Goal: Book appointment/travel/reservation

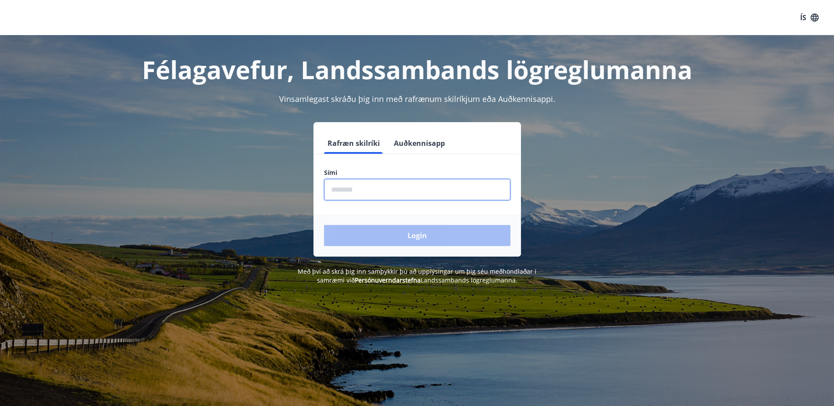
click at [373, 194] on input "phone" at bounding box center [417, 190] width 186 height 22
type input "********"
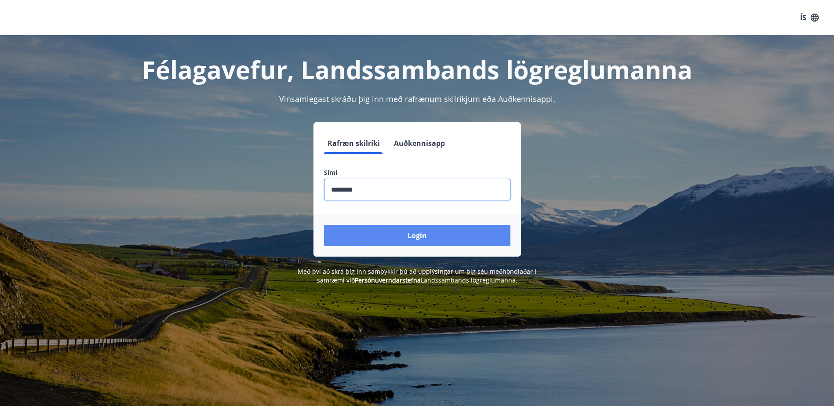
click at [388, 240] on button "Login" at bounding box center [417, 235] width 186 height 21
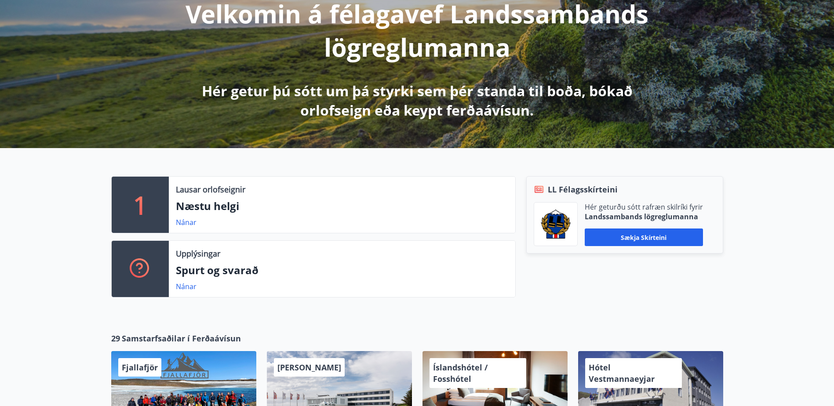
scroll to position [132, 0]
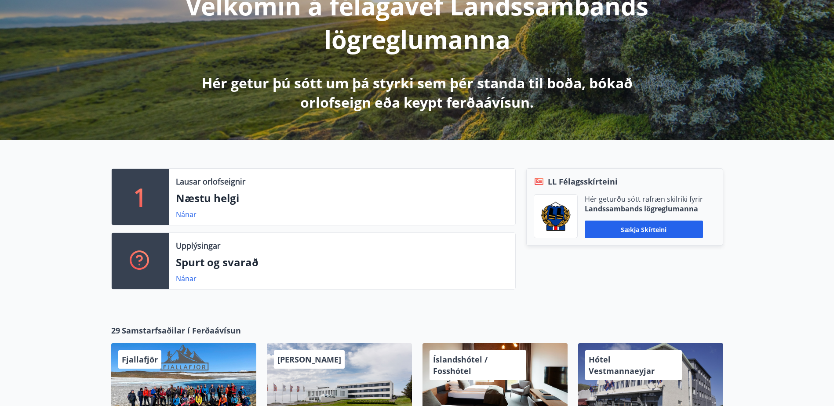
drag, startPoint x: 185, startPoint y: 219, endPoint x: 80, endPoint y: 213, distance: 104.4
click at [60, 217] on div "1 Lausar orlofseignir Næstu helgi Nánar Upplýsingar Spurt og svarað Nánar LL Fé…" at bounding box center [417, 225] width 834 height 171
click at [183, 208] on div "Lausar orlofseignir Næstu helgi Nánar" at bounding box center [342, 197] width 347 height 56
click at [188, 215] on link "Nánar" at bounding box center [186, 215] width 21 height 10
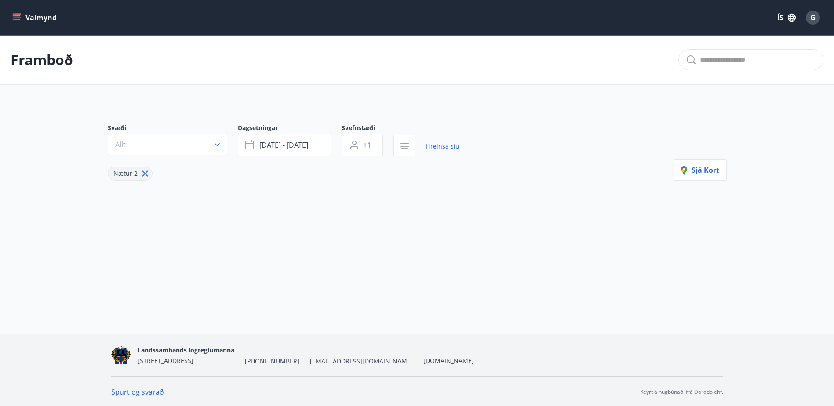
type input "*"
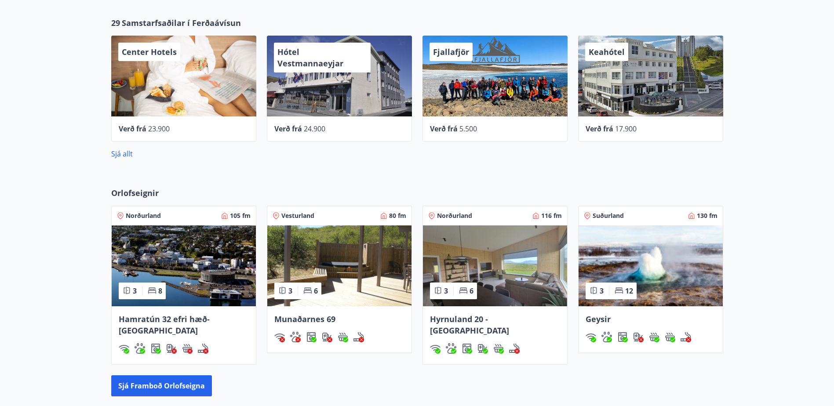
scroll to position [528, 0]
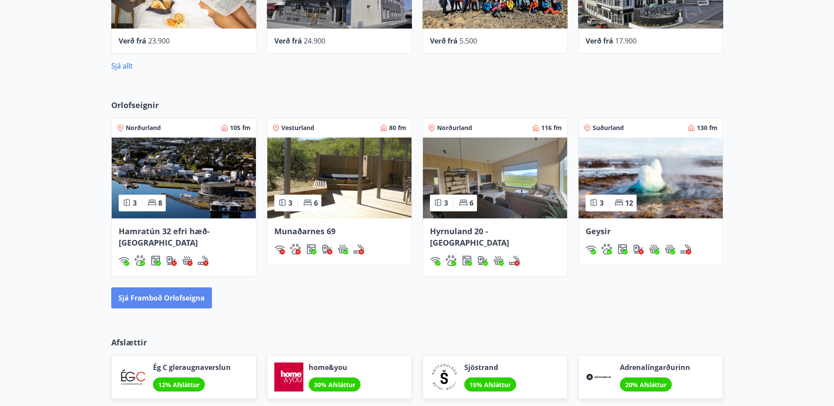
click at [153, 289] on button "Sjá framboð orlofseigna" at bounding box center [161, 298] width 101 height 21
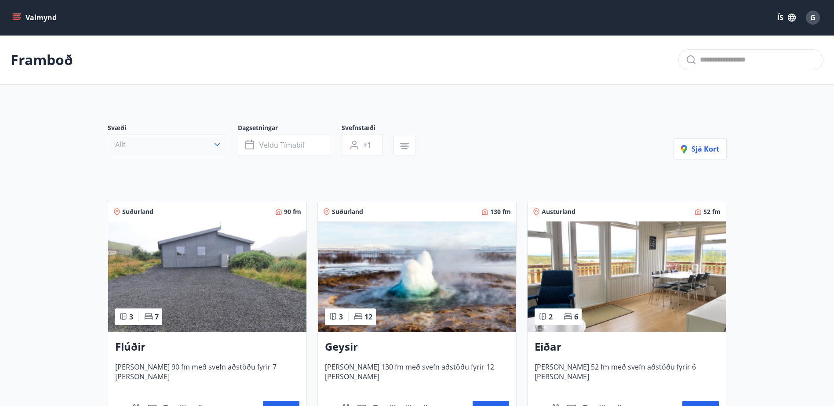
click at [183, 140] on button "Allt" at bounding box center [168, 144] width 120 height 21
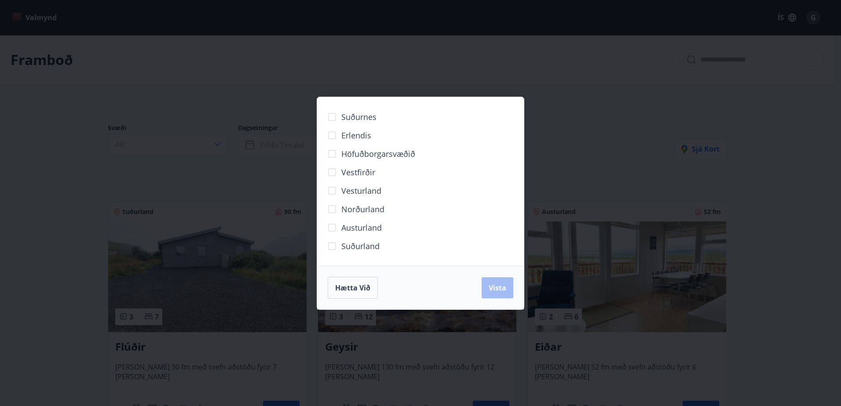
click at [196, 103] on div "Suðurnes Erlendis Höfuðborgarsvæðið [GEOGRAPHIC_DATA] [GEOGRAPHIC_DATA] [GEOGRA…" at bounding box center [420, 203] width 841 height 406
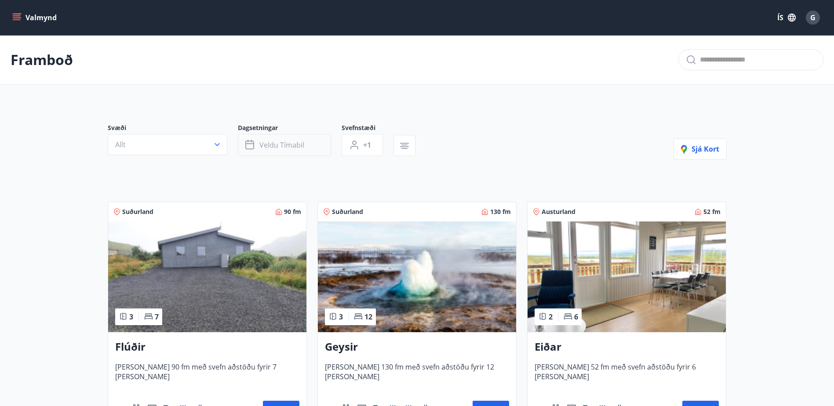
click at [289, 150] on span "Veldu tímabil" at bounding box center [282, 145] width 45 height 10
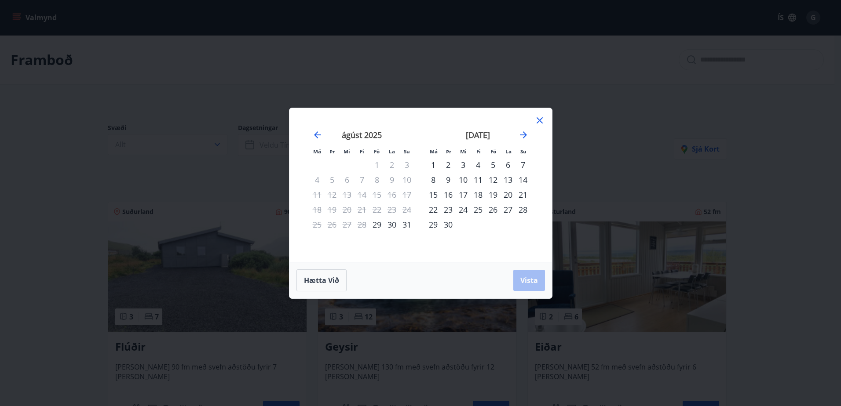
click at [494, 165] on div "5" at bounding box center [493, 164] width 15 height 15
click at [520, 163] on div "7" at bounding box center [522, 164] width 15 height 15
click at [532, 280] on span "Vista" at bounding box center [529, 281] width 18 height 10
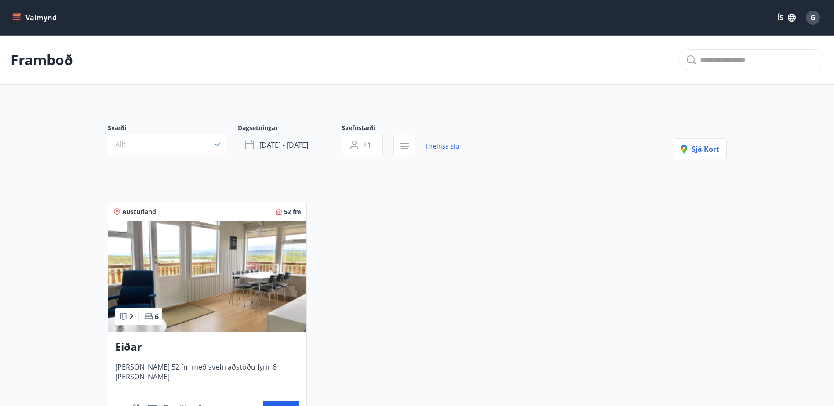
click at [285, 145] on span "[DATE] - [DATE]" at bounding box center [284, 145] width 49 height 10
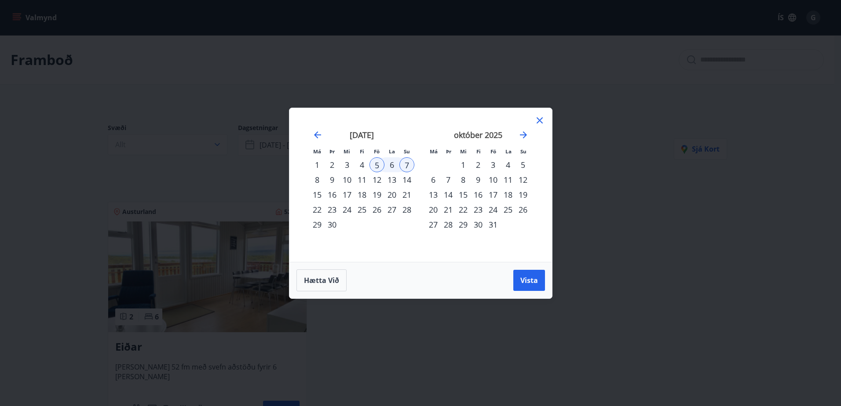
click at [379, 180] on div "12" at bounding box center [376, 179] width 15 height 15
click at [404, 180] on div "14" at bounding box center [406, 179] width 15 height 15
click at [534, 278] on span "Vista" at bounding box center [529, 281] width 18 height 10
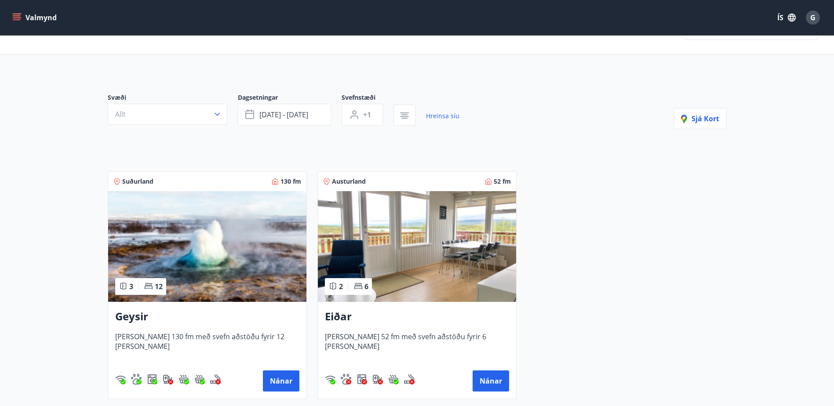
scroll to position [44, 0]
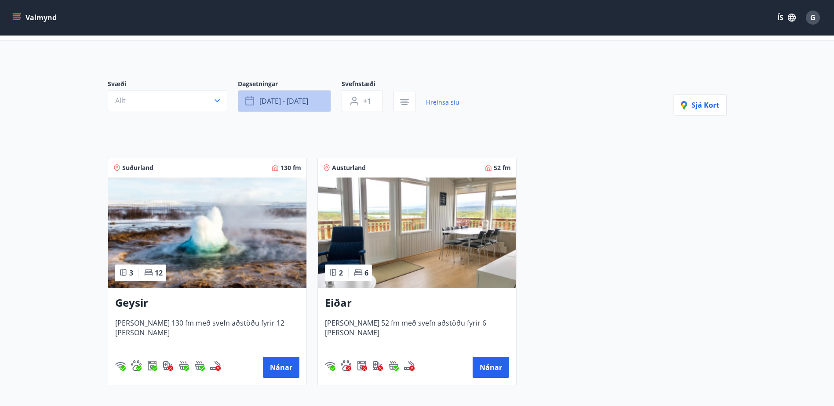
click at [291, 107] on button "[DATE] - [DATE]" at bounding box center [284, 101] width 93 height 22
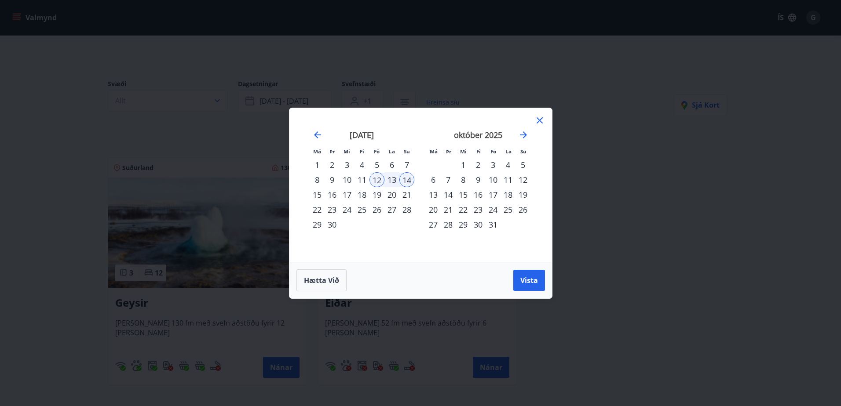
click at [495, 164] on div "3" at bounding box center [493, 164] width 15 height 15
click at [521, 166] on div "5" at bounding box center [522, 164] width 15 height 15
click at [532, 290] on button "Vista" at bounding box center [529, 280] width 32 height 21
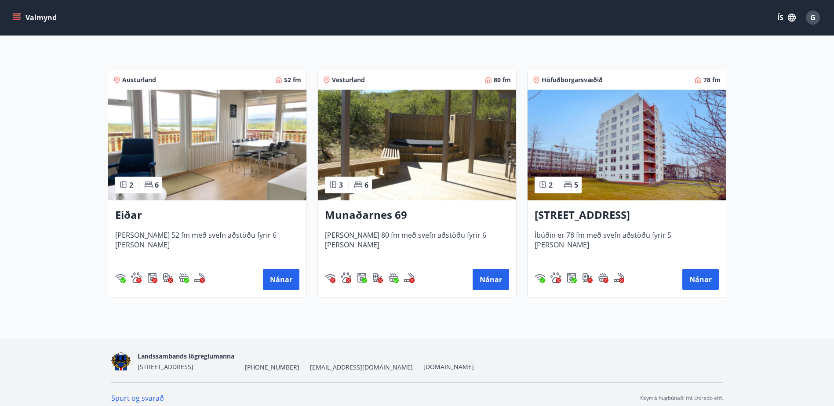
scroll to position [88, 0]
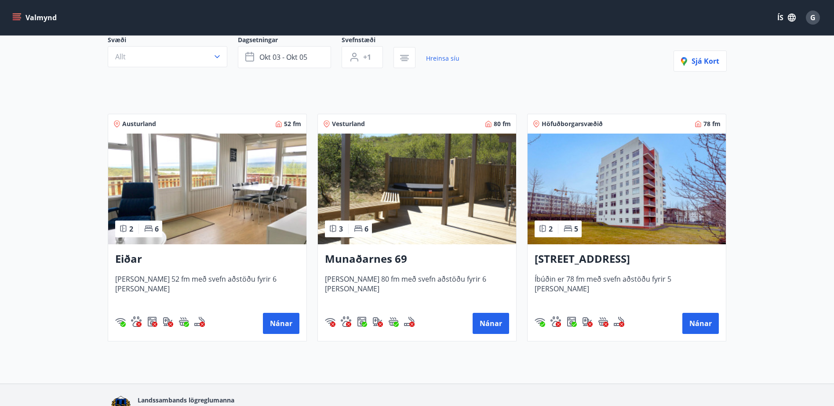
drag, startPoint x: 362, startPoint y: 256, endPoint x: 344, endPoint y: 252, distance: 19.2
click at [344, 252] on h3 "Munaðarnes 69" at bounding box center [417, 260] width 184 height 16
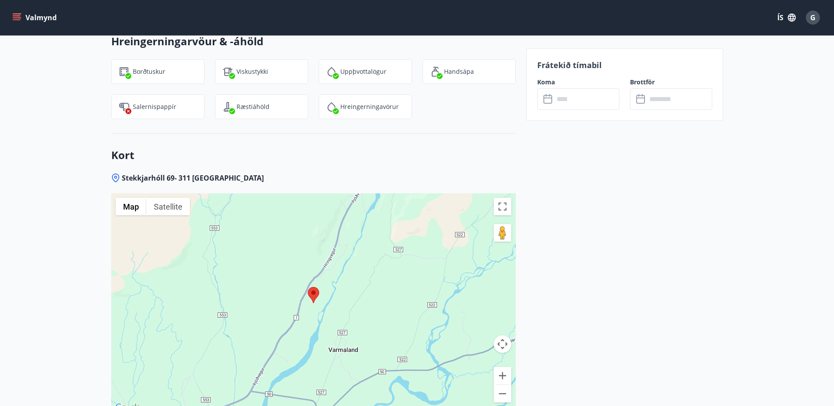
scroll to position [1320, 0]
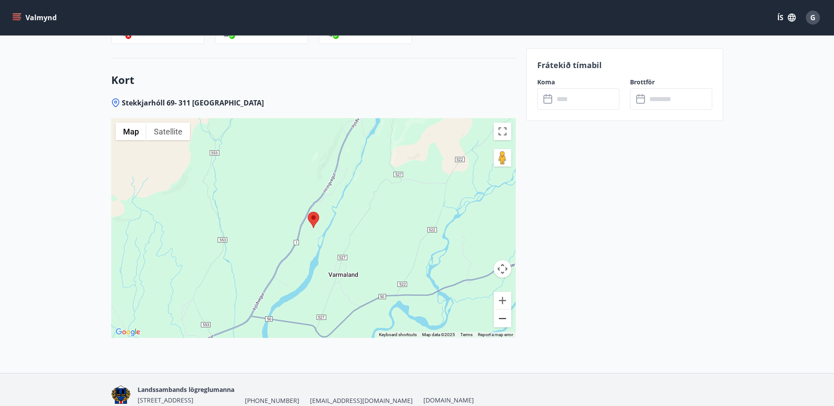
click at [506, 310] on button "Zoom out" at bounding box center [503, 319] width 18 height 18
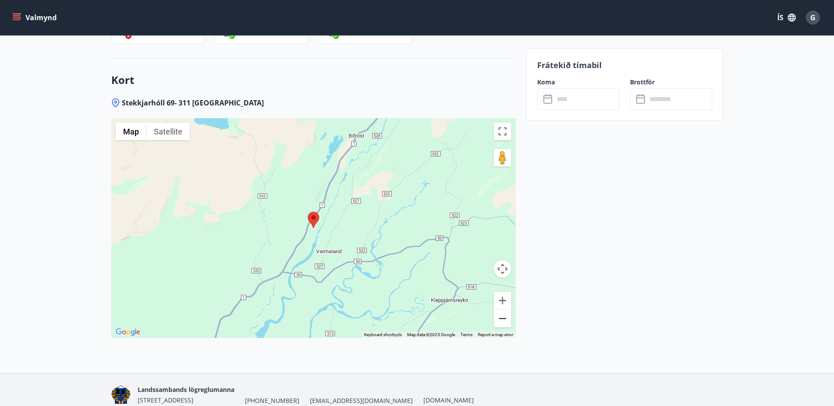
click at [505, 310] on button "Zoom out" at bounding box center [503, 319] width 18 height 18
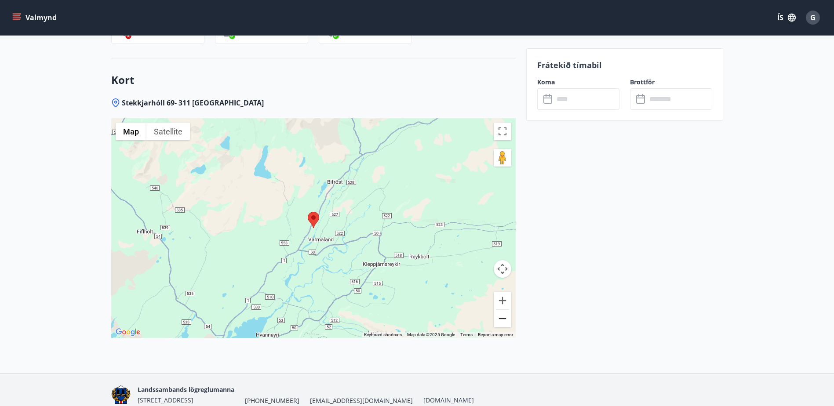
click at [505, 310] on button "Zoom out" at bounding box center [503, 319] width 18 height 18
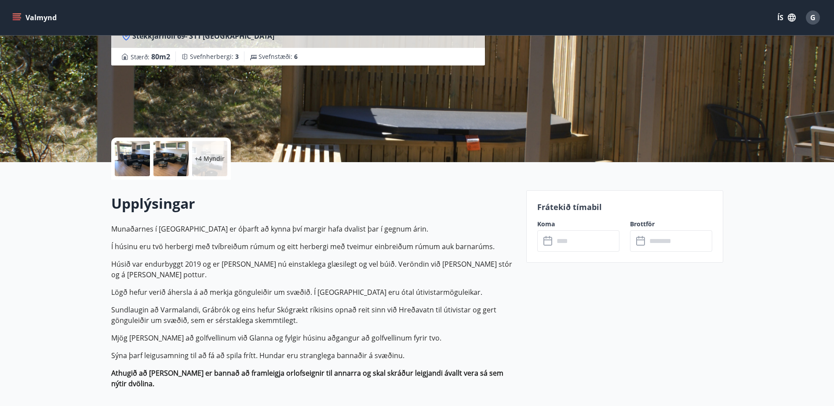
scroll to position [88, 0]
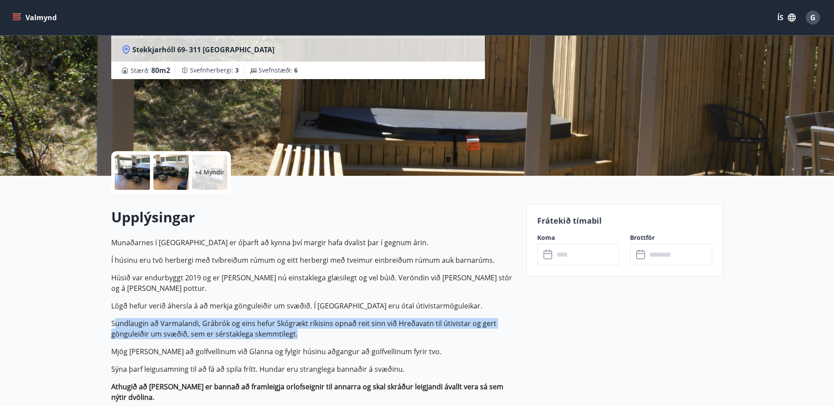
drag, startPoint x: 126, startPoint y: 324, endPoint x: 302, endPoint y: 334, distance: 176.2
click at [302, 334] on p "Sundlaugin að Varmalandi, Grábrók og eins hefur Skógrækt ríkisins opnað reit si…" at bounding box center [313, 328] width 405 height 21
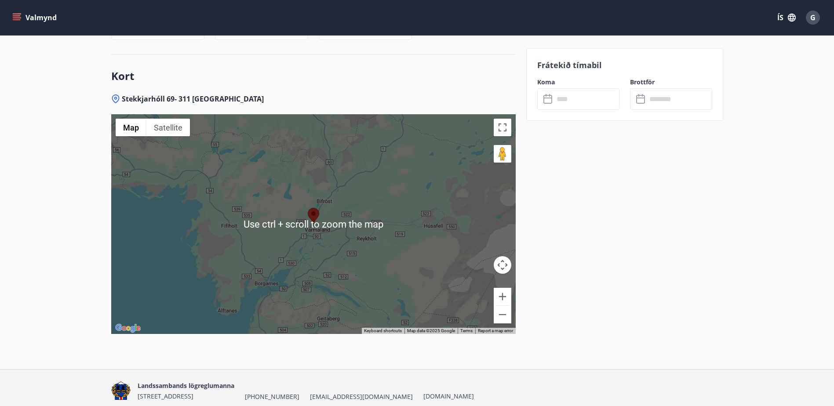
scroll to position [1350, 0]
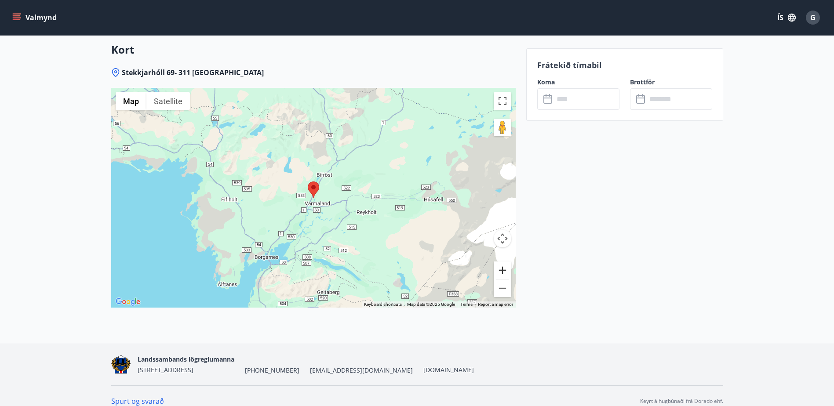
click at [503, 262] on button "Zoom in" at bounding box center [503, 271] width 18 height 18
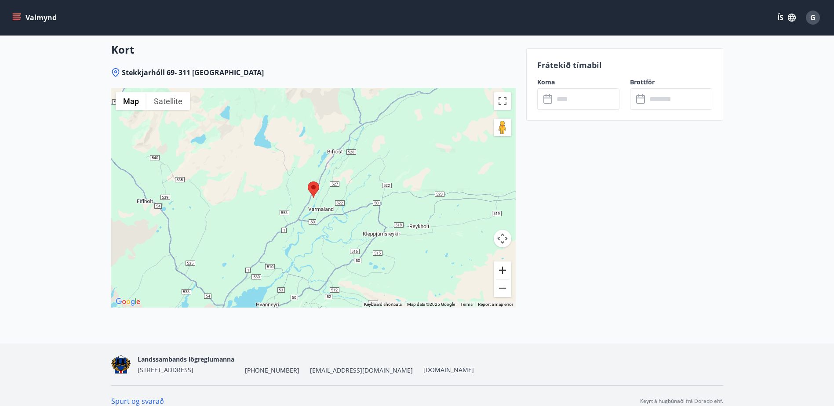
click at [503, 262] on button "Zoom in" at bounding box center [503, 271] width 18 height 18
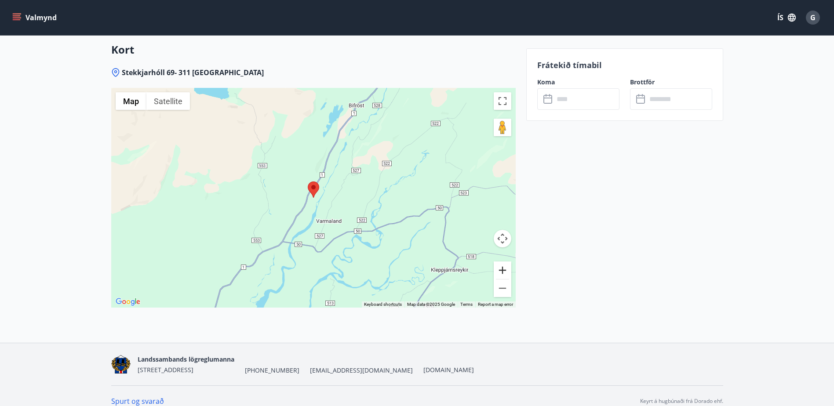
click at [503, 262] on button "Zoom in" at bounding box center [503, 271] width 18 height 18
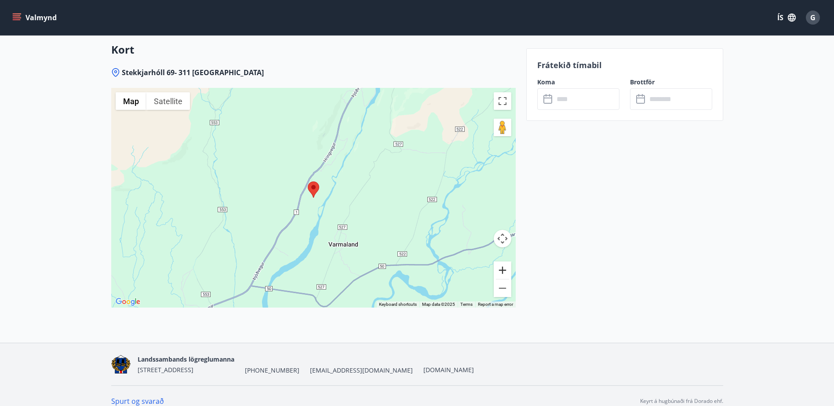
click at [496, 263] on button "Zoom in" at bounding box center [503, 271] width 18 height 18
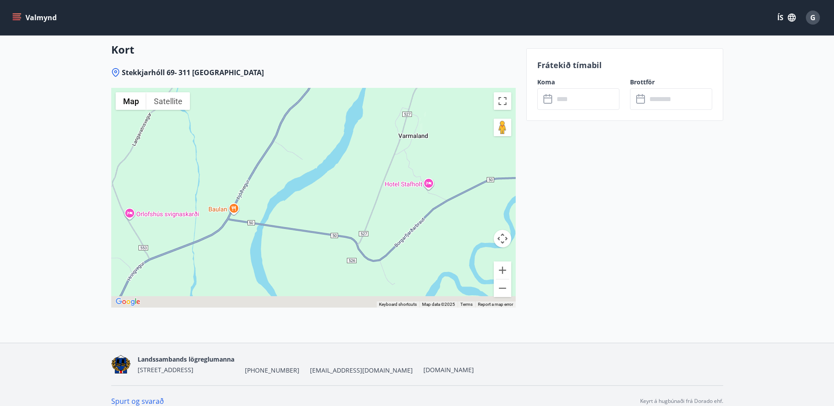
drag, startPoint x: 303, startPoint y: 261, endPoint x: 343, endPoint y: 104, distance: 162.0
click at [343, 104] on div at bounding box center [313, 198] width 405 height 220
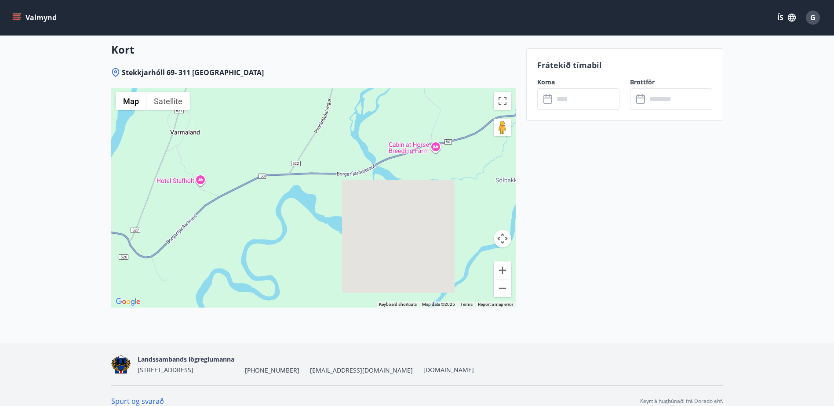
drag, startPoint x: 453, startPoint y: 212, endPoint x: 182, endPoint y: 209, distance: 270.5
click at [183, 209] on div at bounding box center [313, 198] width 405 height 220
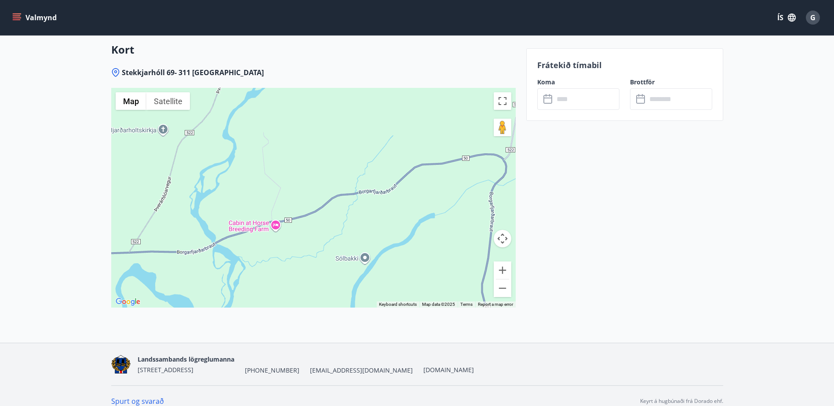
drag, startPoint x: 395, startPoint y: 199, endPoint x: 346, endPoint y: 262, distance: 79.4
click at [346, 262] on div at bounding box center [313, 198] width 405 height 220
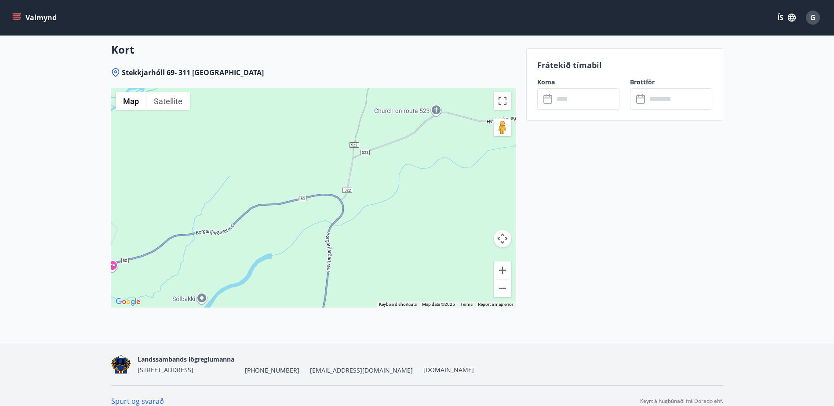
drag, startPoint x: 440, startPoint y: 211, endPoint x: 287, endPoint y: 240, distance: 155.4
click at [287, 240] on div at bounding box center [313, 198] width 405 height 220
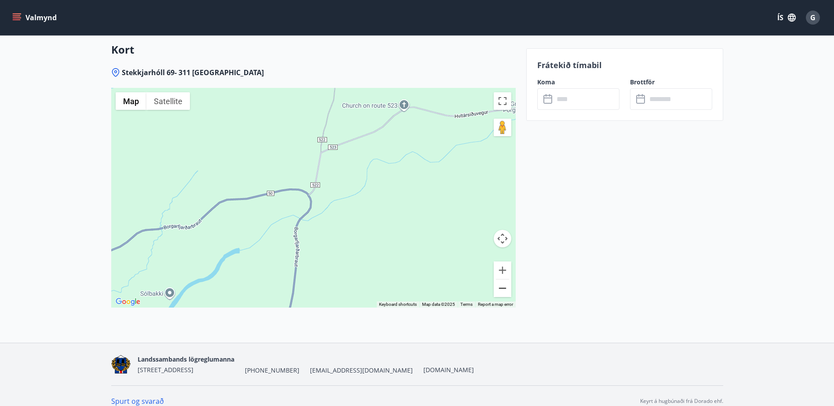
click at [503, 281] on button "Zoom out" at bounding box center [503, 289] width 18 height 18
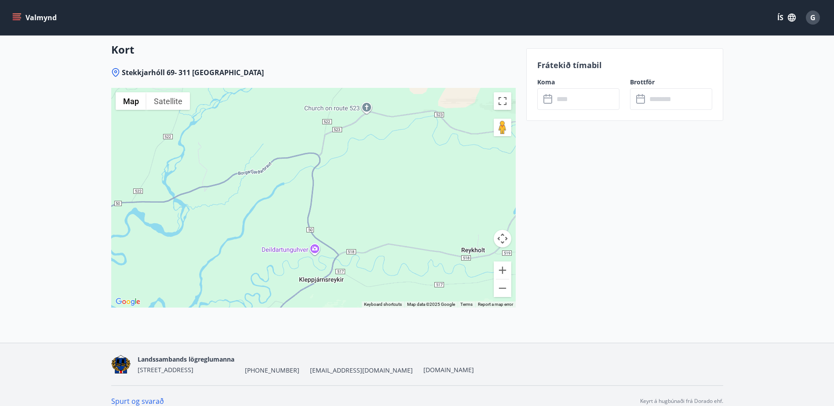
drag, startPoint x: 317, startPoint y: 229, endPoint x: 325, endPoint y: 132, distance: 97.2
click at [320, 158] on div at bounding box center [313, 198] width 405 height 220
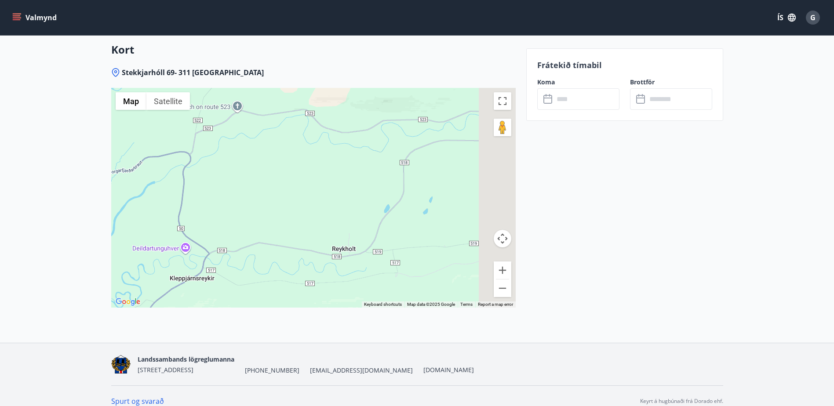
drag, startPoint x: 353, startPoint y: 136, endPoint x: 196, endPoint y: 217, distance: 177.0
click at [196, 217] on div at bounding box center [313, 198] width 405 height 220
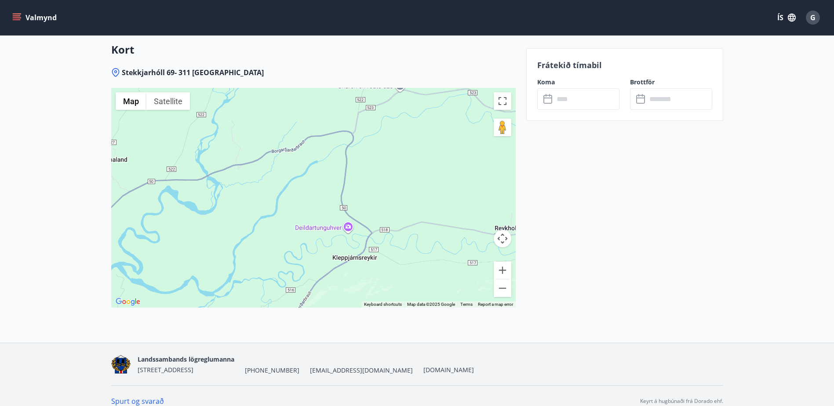
drag, startPoint x: 274, startPoint y: 135, endPoint x: 506, endPoint y: 104, distance: 234.3
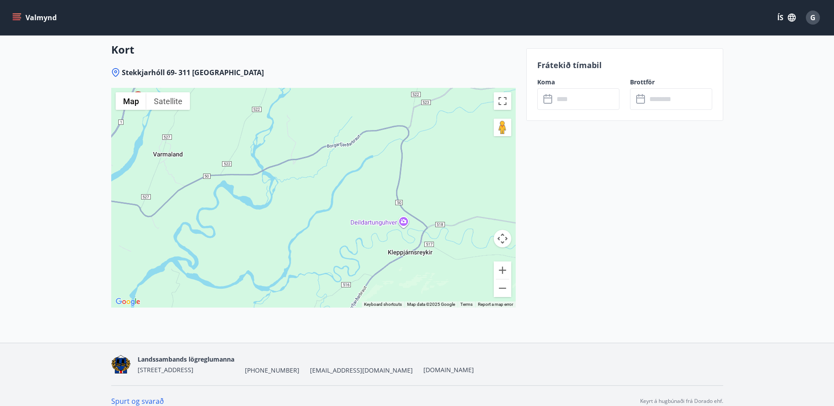
click at [401, 212] on div at bounding box center [313, 198] width 405 height 220
click at [397, 203] on span "View on Google Maps" at bounding box center [380, 206] width 54 height 7
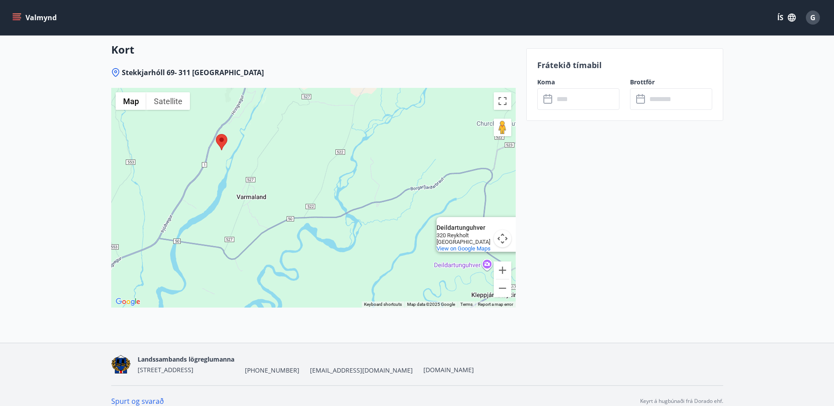
drag, startPoint x: 295, startPoint y: 208, endPoint x: 385, endPoint y: 262, distance: 104.9
click at [385, 262] on div "Deildartunguhver Deildartunguhver 320 Reykholt [GEOGRAPHIC_DATA] View on Google…" at bounding box center [313, 198] width 405 height 220
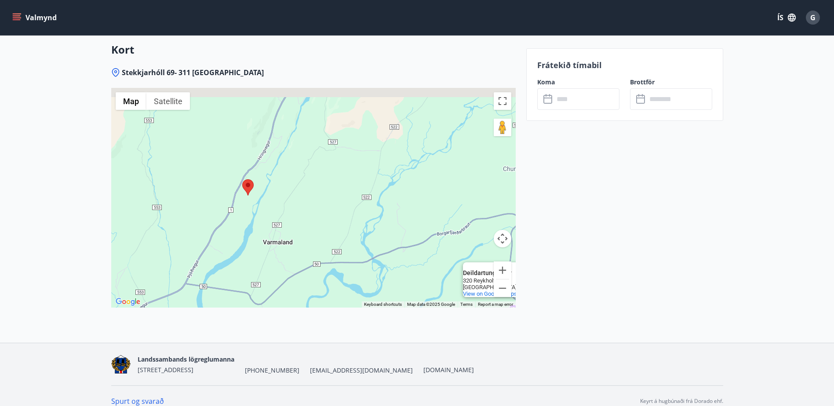
drag, startPoint x: 342, startPoint y: 208, endPoint x: 390, endPoint y: 269, distance: 78.0
click at [390, 269] on div "Deildartunguhver Deildartunguhver 320 Reykholt [GEOGRAPHIC_DATA] View on Google…" at bounding box center [313, 198] width 405 height 220
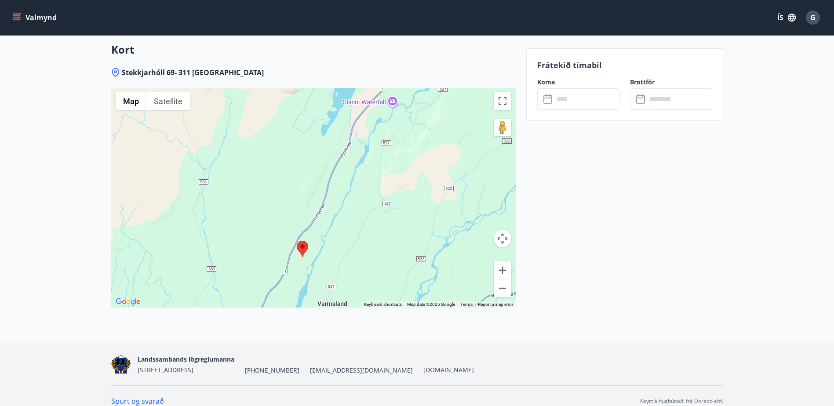
drag, startPoint x: 344, startPoint y: 219, endPoint x: 356, endPoint y: 235, distance: 20.7
click at [356, 235] on div "Deildartunguhver Deildartunguhver 320 Reykholt [GEOGRAPHIC_DATA] View on Google…" at bounding box center [313, 198] width 405 height 220
click at [390, 93] on div "Deildartunguhver Deildartunguhver 320 Reykholt [GEOGRAPHIC_DATA] View on Google…" at bounding box center [313, 198] width 405 height 220
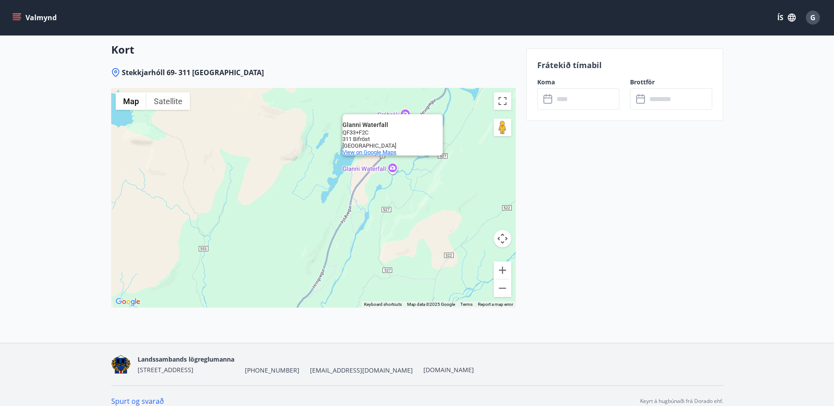
click at [387, 149] on span "View on Google Maps" at bounding box center [370, 152] width 54 height 7
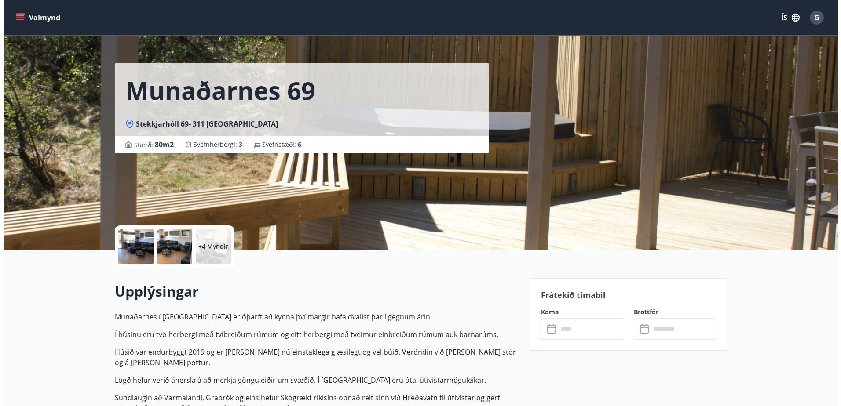
scroll to position [0, 0]
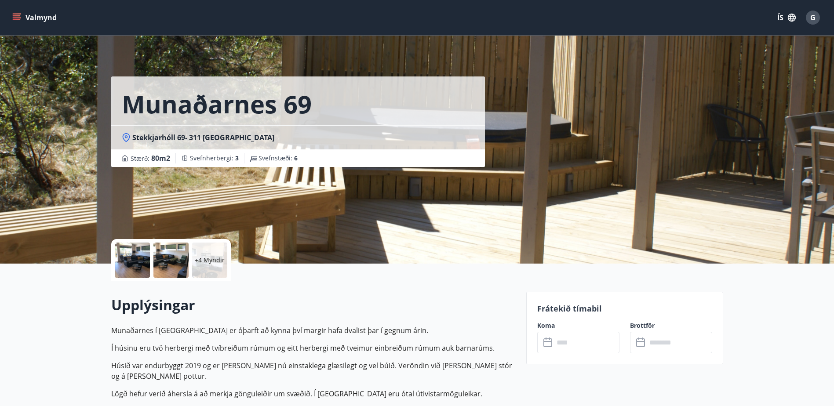
click at [141, 259] on div at bounding box center [132, 260] width 35 height 35
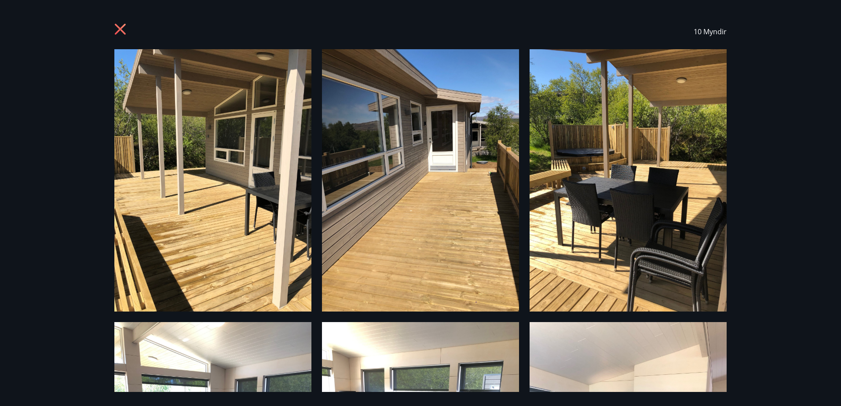
click at [121, 26] on icon at bounding box center [121, 30] width 14 height 14
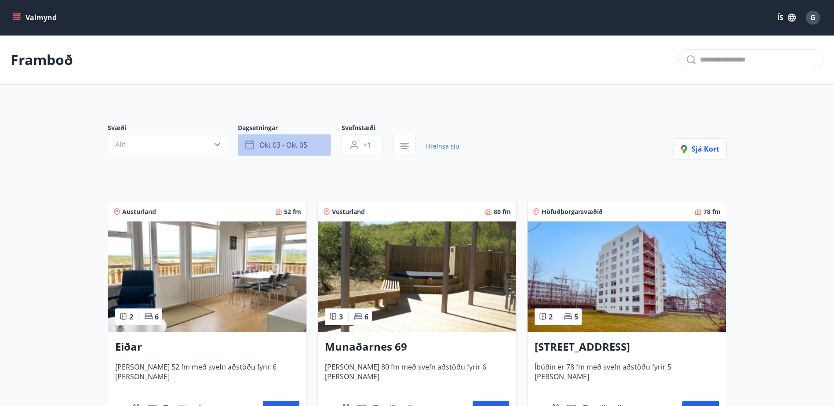
click at [309, 148] on button "okt 03 - okt 05" at bounding box center [284, 145] width 93 height 22
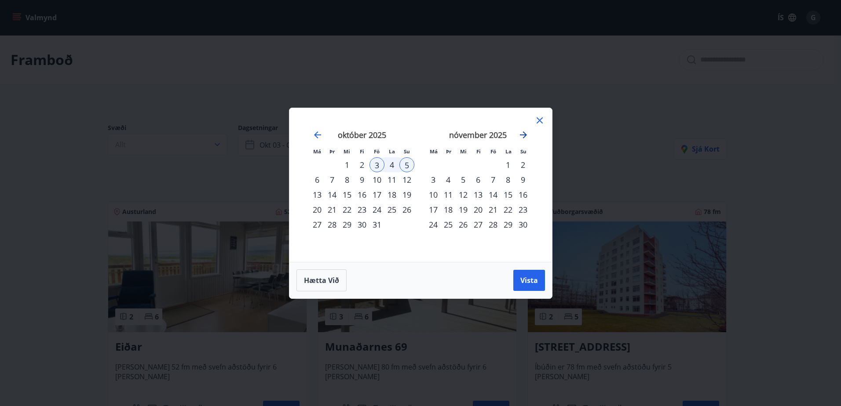
click at [520, 134] on icon "Move forward to switch to the next month." at bounding box center [523, 135] width 11 height 11
click at [74, 170] on div "Má Þr Mi Fi Fö La Su Má Þr Mi Fi Fö La Su [DATE] 1 2 3 4 5 6 7 8 9 10 11 12 13 …" at bounding box center [420, 203] width 841 height 406
click at [545, 115] on div "Má Þr Mi Fi Fö La Su Má Þr Mi Fi Fö La Su [DATE] 1 2 3 4 5 6 7 8 9 10 11 12 13 …" at bounding box center [420, 185] width 263 height 154
click at [540, 120] on icon at bounding box center [540, 120] width 6 height 6
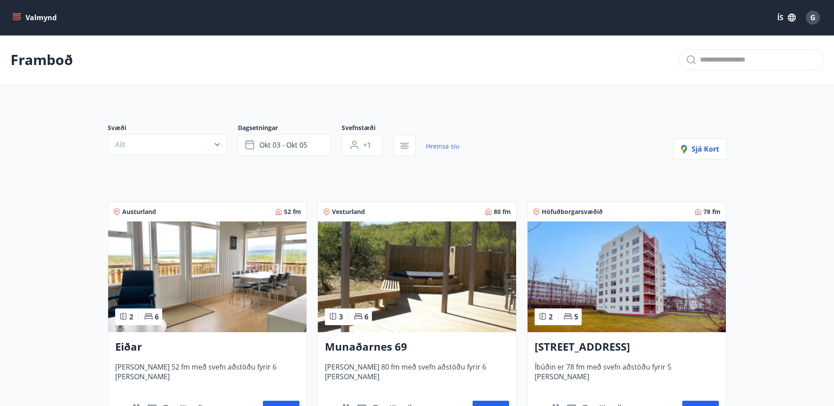
scroll to position [44, 0]
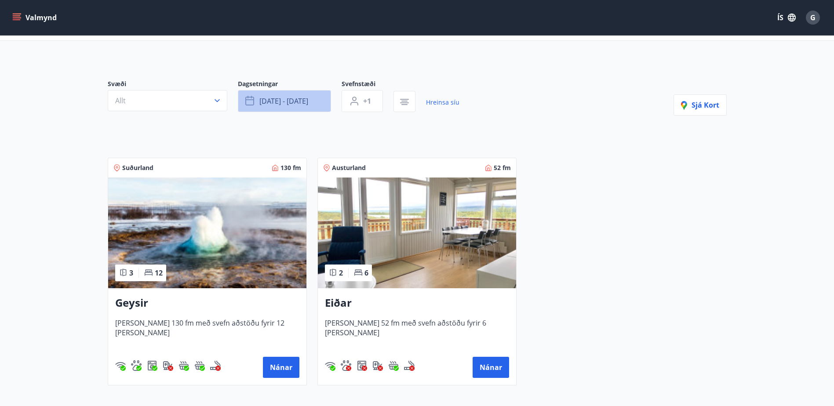
click at [314, 96] on button "[DATE] - [DATE]" at bounding box center [284, 101] width 93 height 22
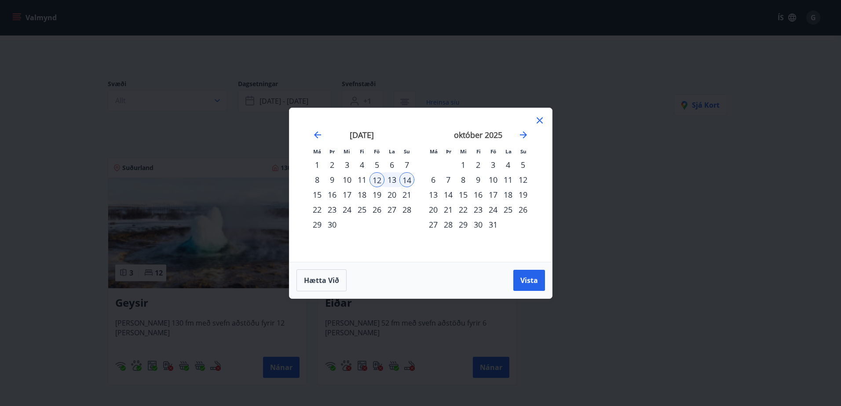
click at [496, 165] on div "3" at bounding box center [493, 164] width 15 height 15
click at [524, 162] on div "5" at bounding box center [522, 164] width 15 height 15
drag, startPoint x: 536, startPoint y: 278, endPoint x: 530, endPoint y: 272, distance: 8.4
click at [535, 278] on span "Vista" at bounding box center [529, 281] width 18 height 10
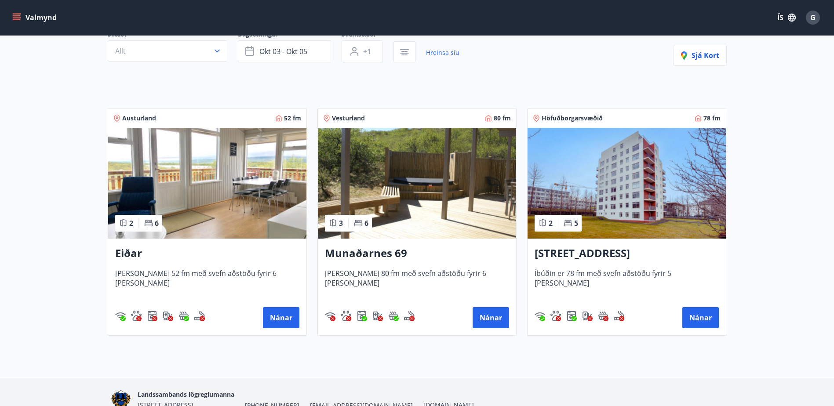
scroll to position [44, 0]
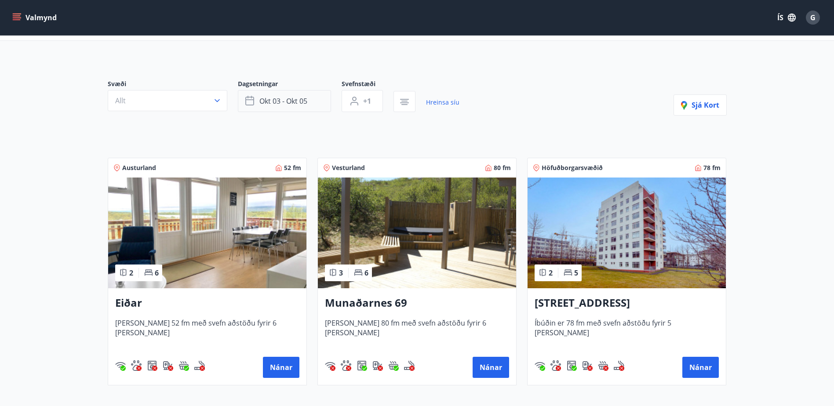
click at [279, 102] on span "okt 03 - okt 05" at bounding box center [284, 101] width 48 height 10
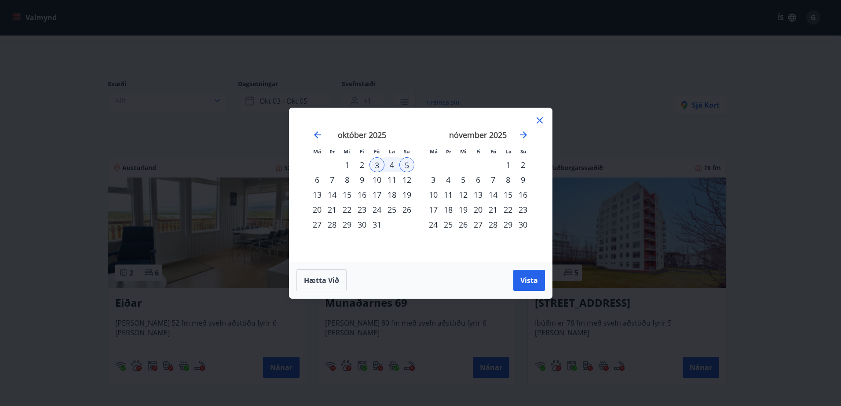
click at [492, 192] on div "14" at bounding box center [493, 194] width 15 height 15
click at [525, 194] on div "16" at bounding box center [522, 194] width 15 height 15
click at [525, 284] on span "Vista" at bounding box center [529, 281] width 18 height 10
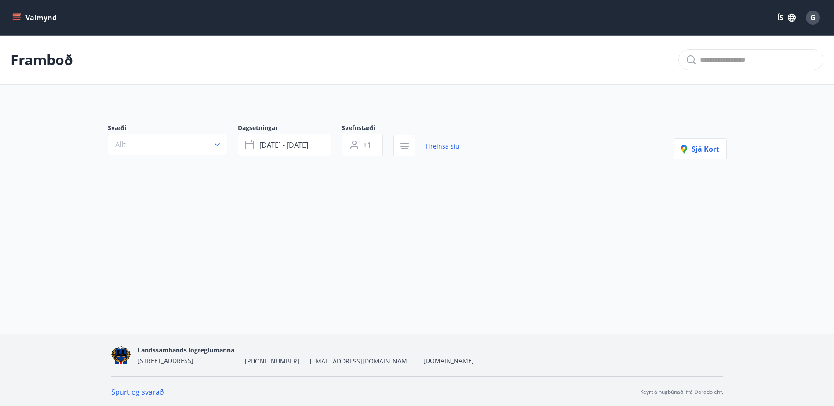
scroll to position [1, 0]
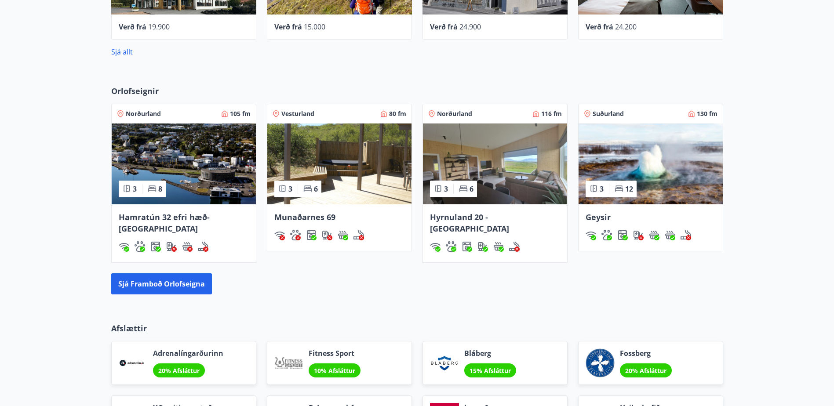
scroll to position [572, 0]
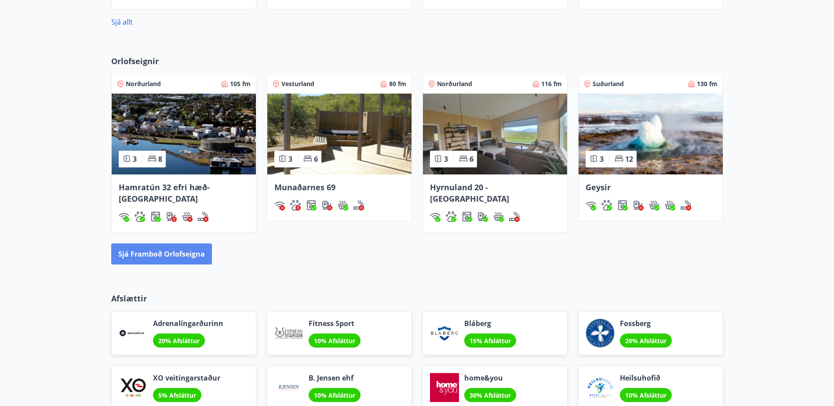
click at [154, 244] on button "Sjá framboð orlofseigna" at bounding box center [161, 254] width 101 height 21
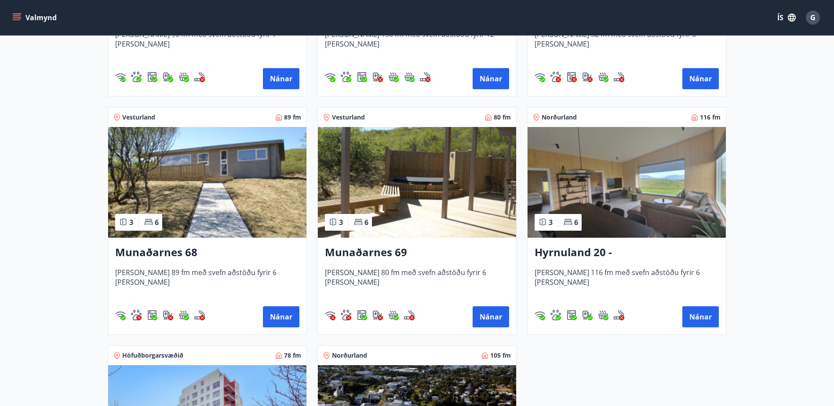
scroll to position [308, 0]
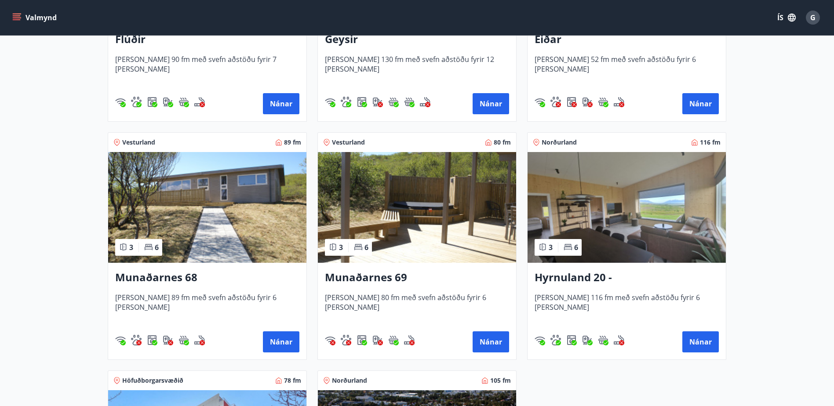
click at [184, 271] on h3 "Munaðarnes 68" at bounding box center [207, 278] width 184 height 16
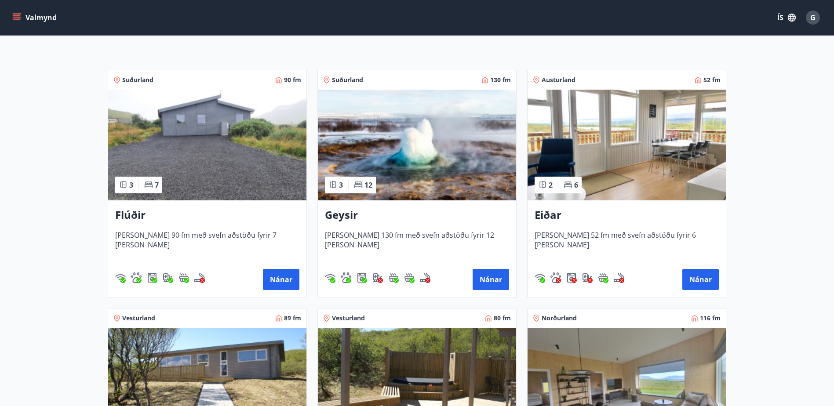
click at [128, 218] on h3 "Flúðir" at bounding box center [207, 216] width 184 height 16
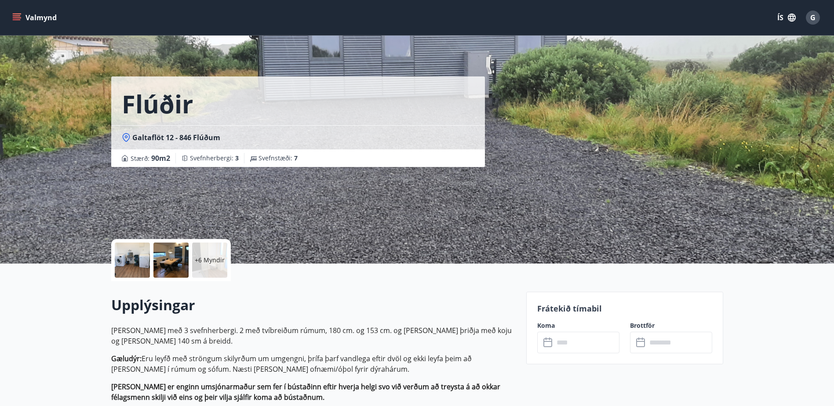
click at [138, 256] on div at bounding box center [132, 260] width 35 height 35
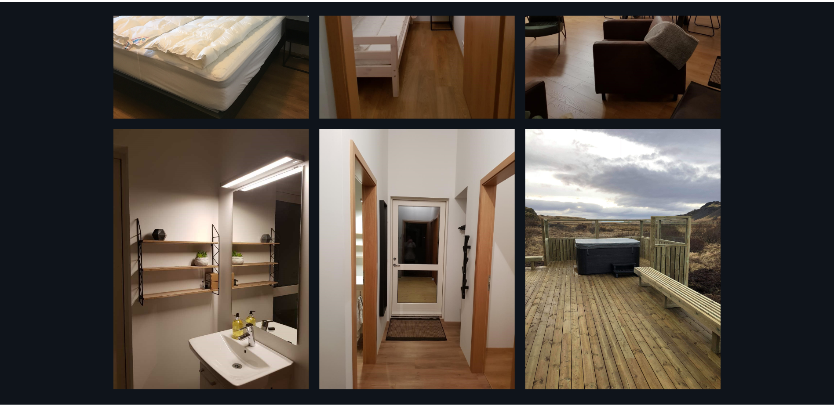
scroll to position [742, 0]
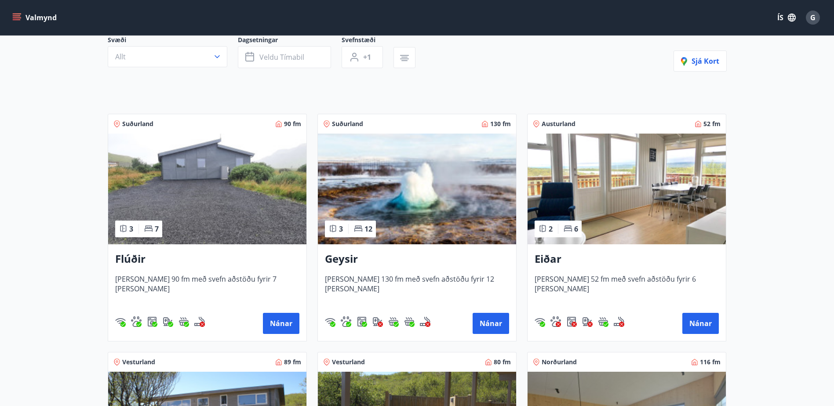
click at [331, 194] on img at bounding box center [417, 189] width 198 height 111
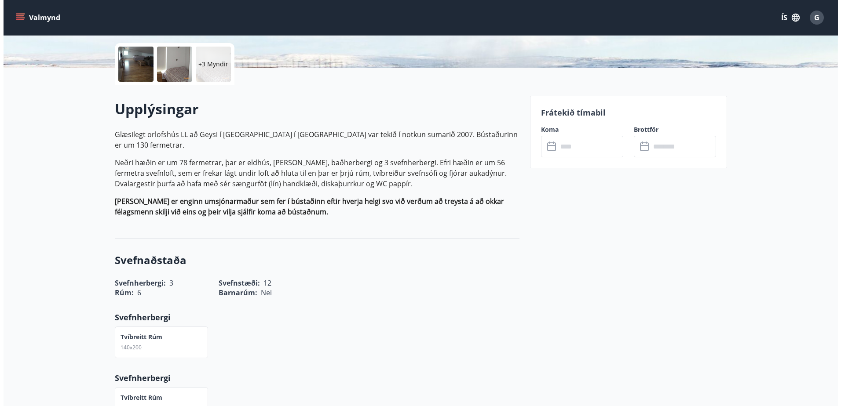
scroll to position [88, 0]
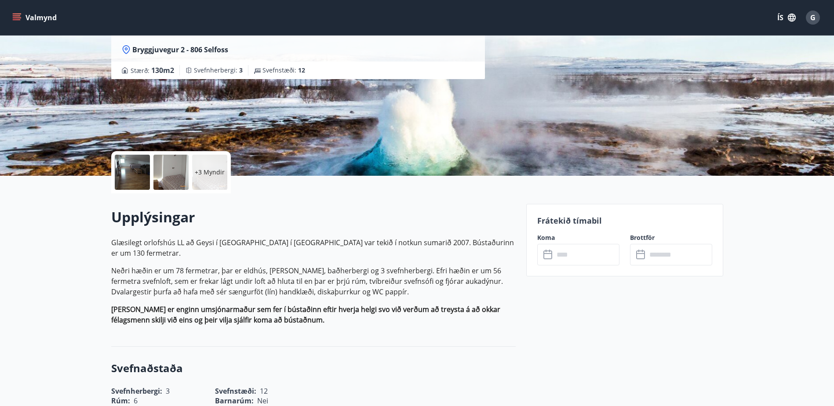
click at [141, 169] on div at bounding box center [132, 172] width 35 height 35
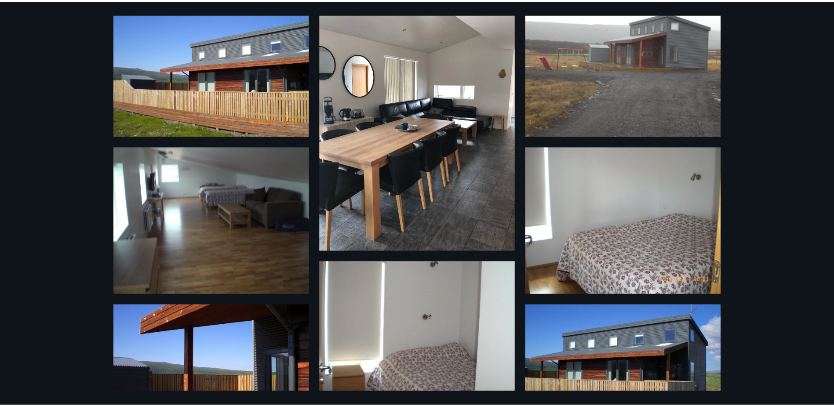
scroll to position [0, 0]
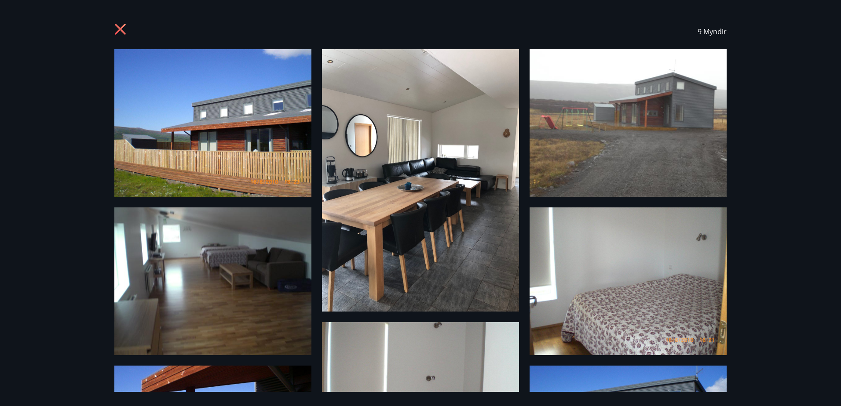
click at [129, 26] on div "9 Myndir" at bounding box center [420, 31] width 612 height 35
click at [121, 25] on icon at bounding box center [121, 30] width 14 height 14
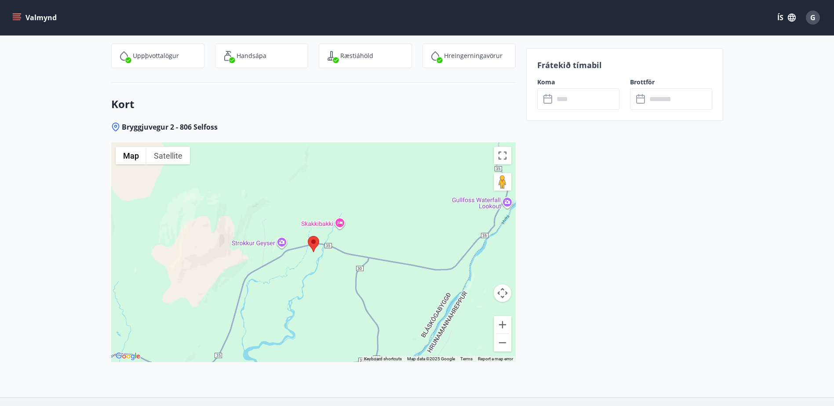
scroll to position [1232, 0]
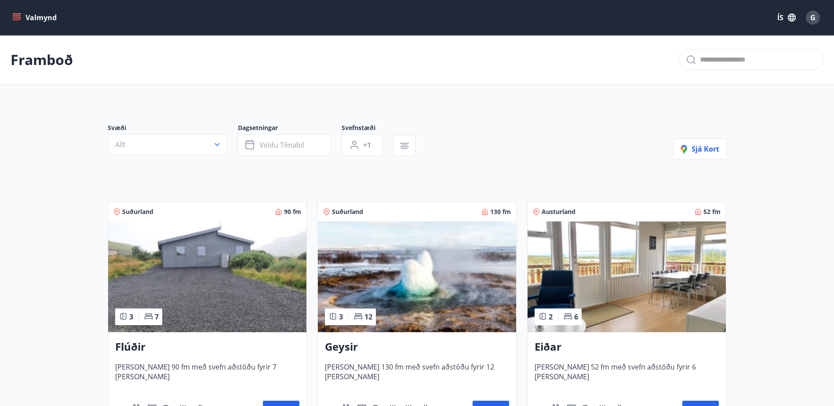
click at [194, 258] on img at bounding box center [207, 277] width 198 height 111
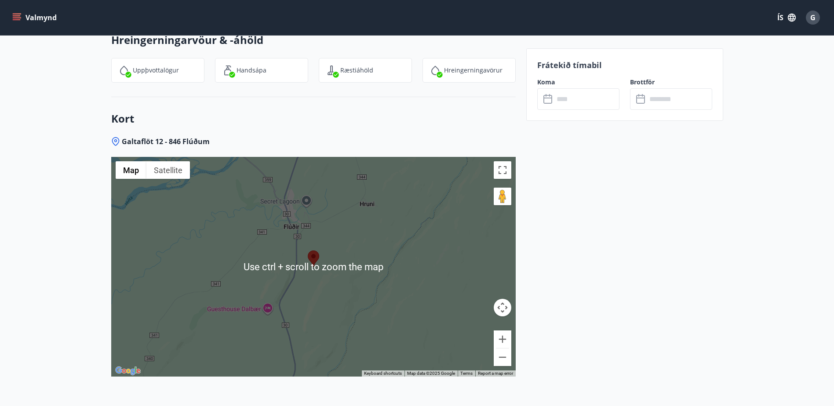
scroll to position [1064, 0]
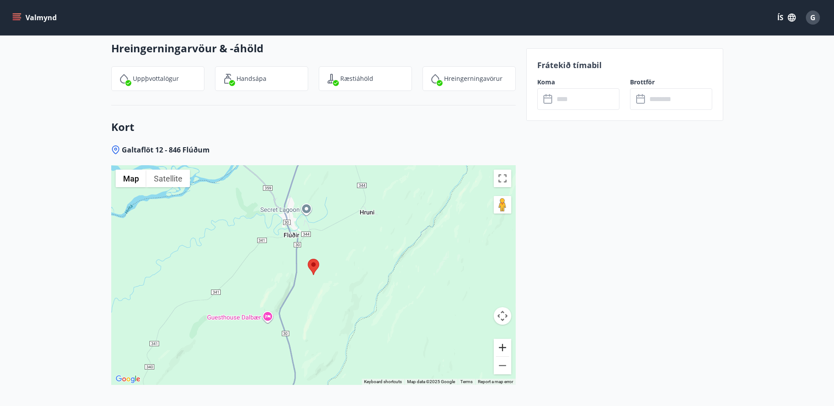
click at [505, 351] on button "Zoom in" at bounding box center [503, 348] width 18 height 18
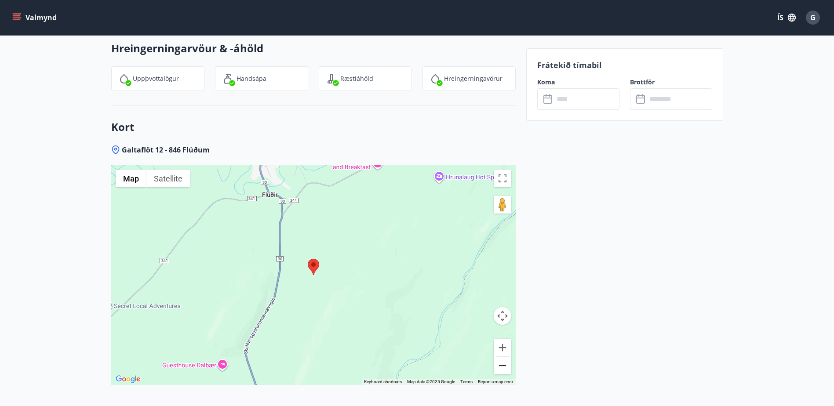
click at [503, 367] on button "Zoom out" at bounding box center [503, 366] width 18 height 18
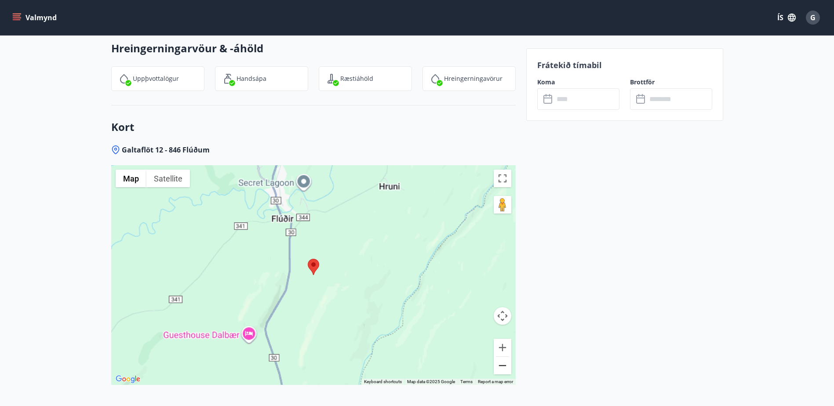
click at [503, 367] on button "Zoom out" at bounding box center [503, 366] width 18 height 18
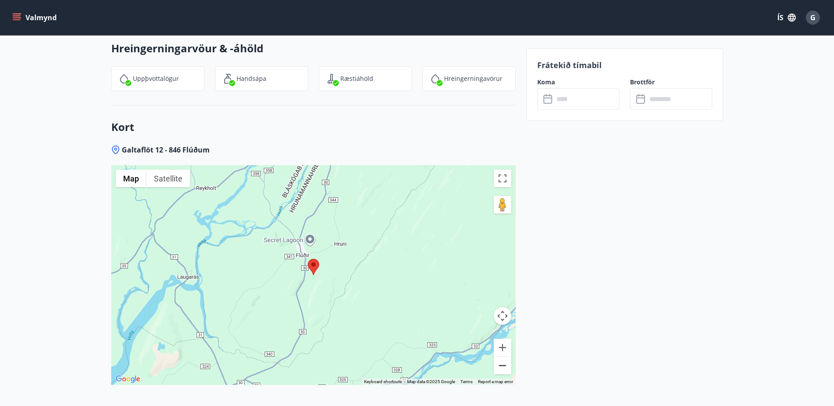
click at [503, 367] on button "Zoom out" at bounding box center [503, 366] width 18 height 18
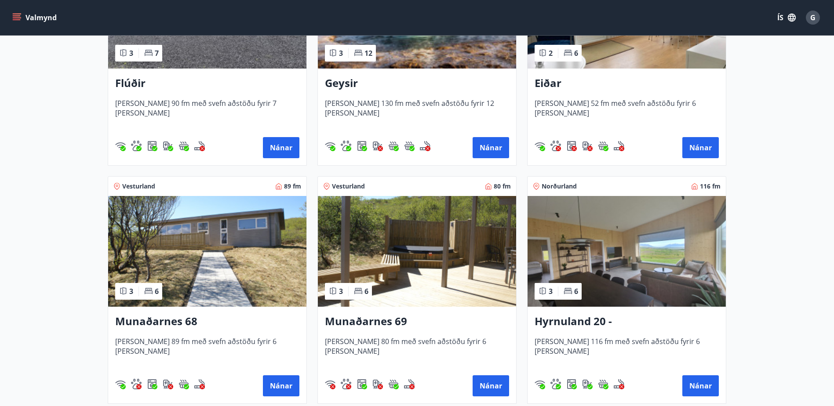
scroll to position [308, 0]
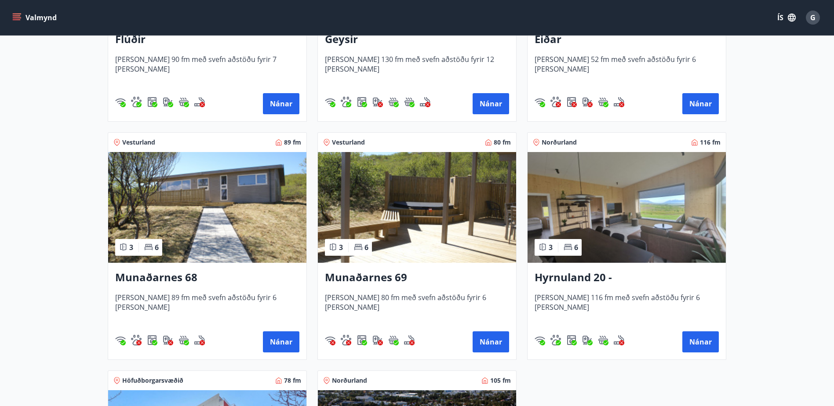
click at [151, 278] on h3 "Munaðarnes 68" at bounding box center [207, 278] width 184 height 16
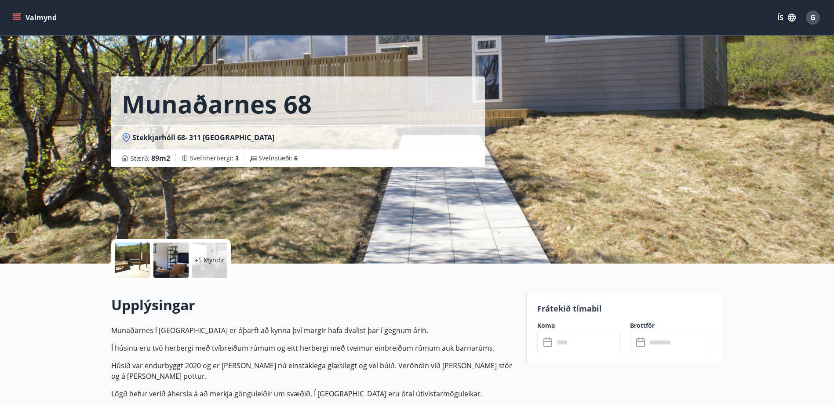
click at [136, 255] on div at bounding box center [132, 260] width 35 height 35
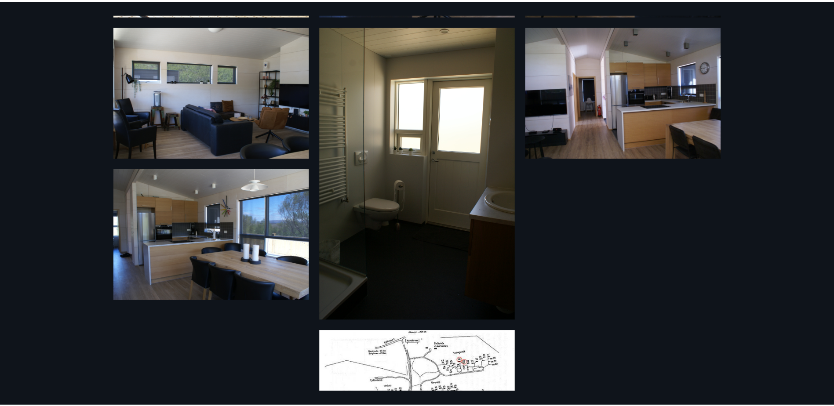
scroll to position [352, 0]
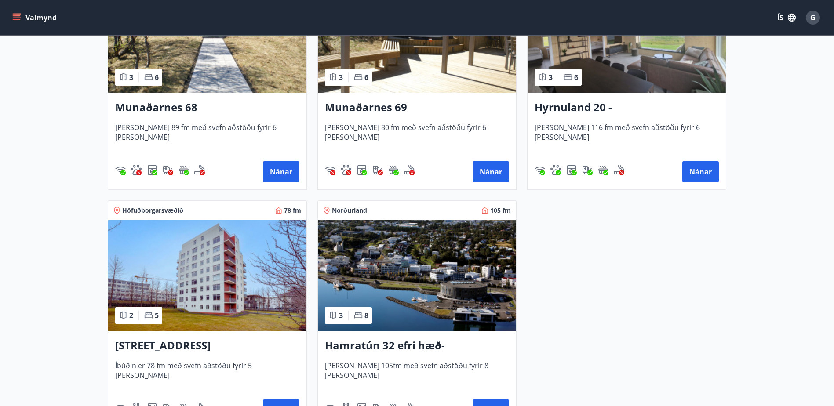
scroll to position [528, 0]
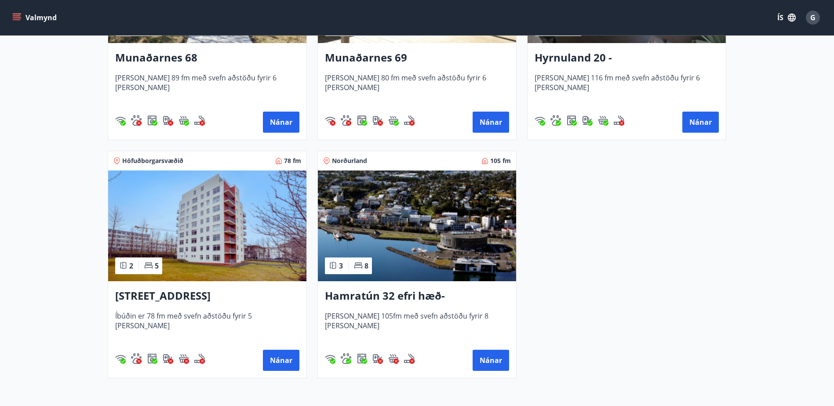
click at [190, 220] on img at bounding box center [207, 226] width 198 height 111
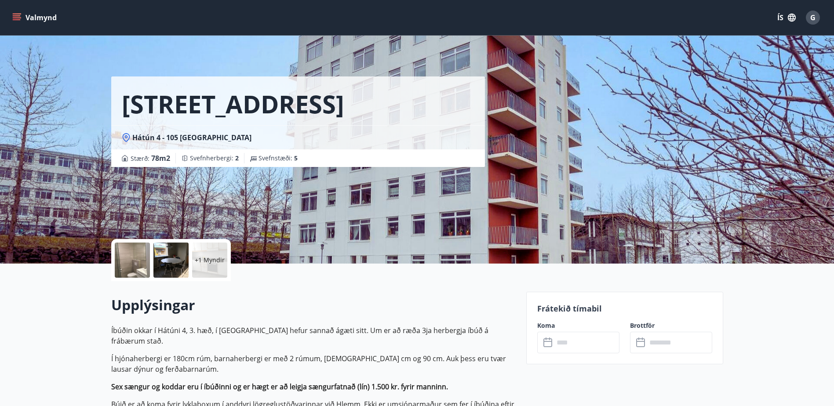
click at [142, 260] on div at bounding box center [132, 260] width 35 height 35
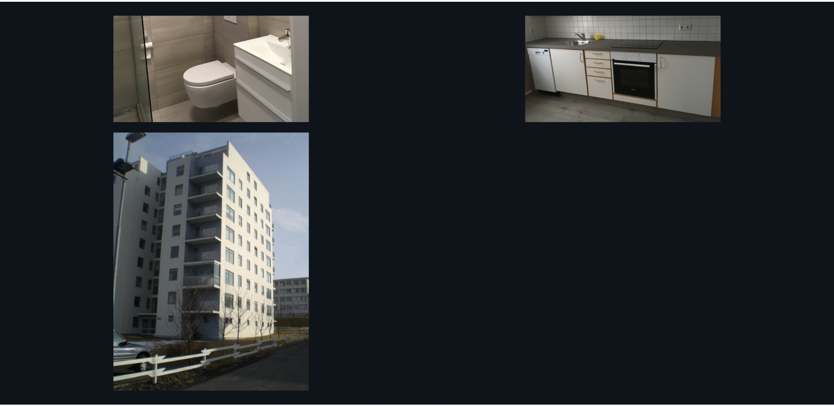
scroll to position [352, 0]
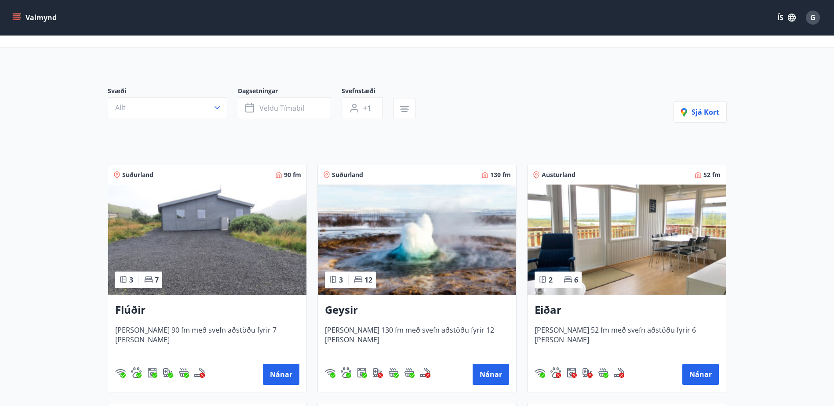
scroll to position [176, 0]
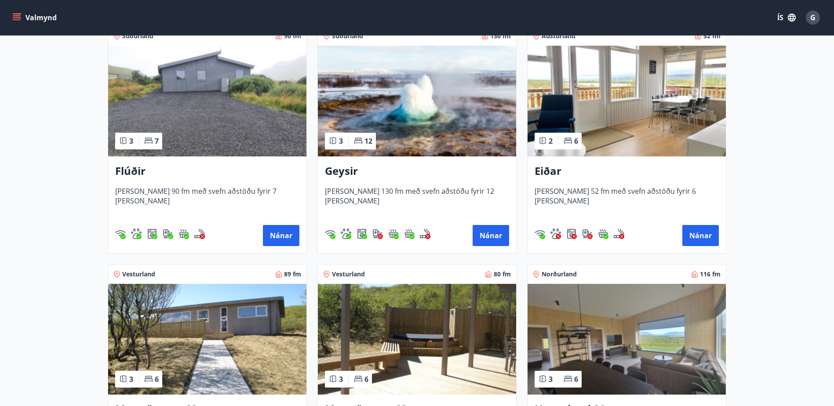
click at [347, 173] on h3 "Geysir" at bounding box center [417, 172] width 184 height 16
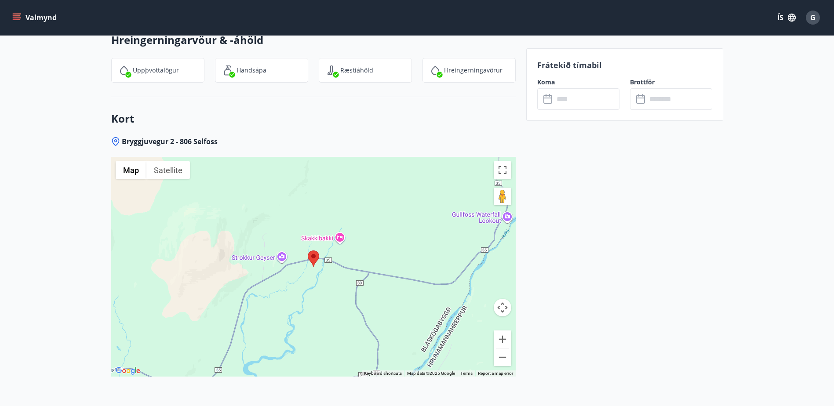
scroll to position [1193, 0]
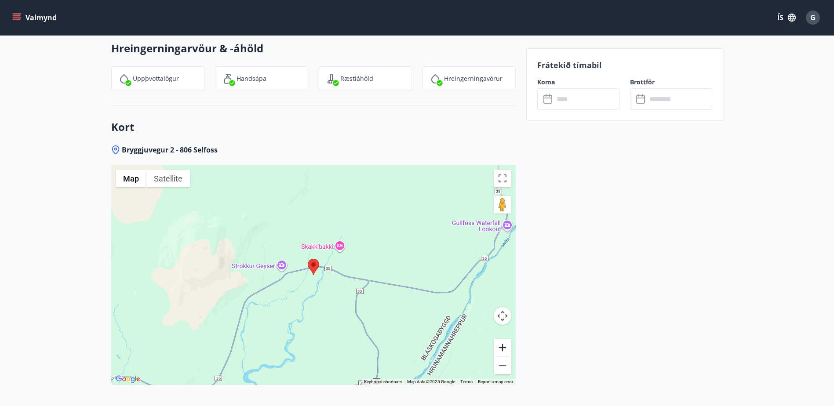
click at [510, 345] on button "Zoom in" at bounding box center [503, 348] width 18 height 18
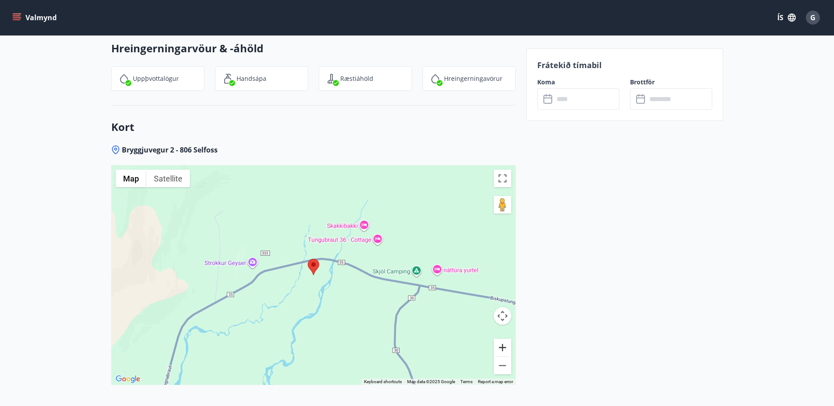
click at [510, 345] on button "Zoom in" at bounding box center [503, 348] width 18 height 18
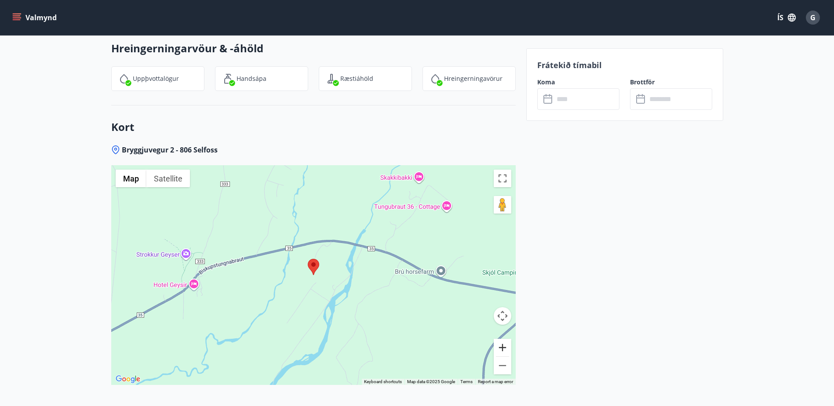
click at [510, 345] on button "Zoom in" at bounding box center [503, 348] width 18 height 18
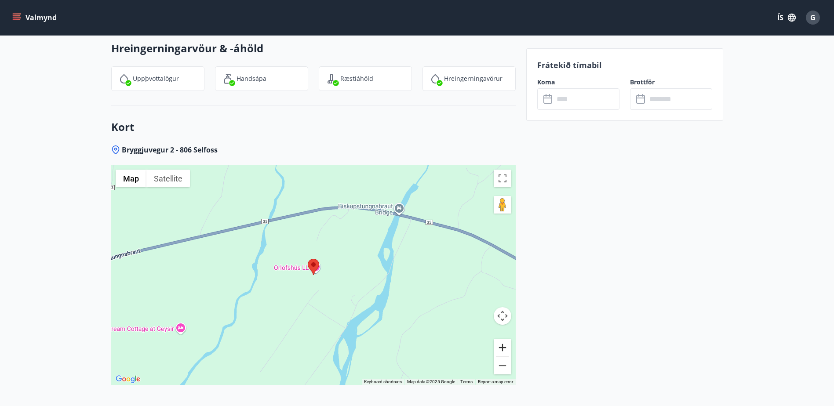
click at [510, 345] on button "Zoom in" at bounding box center [503, 348] width 18 height 18
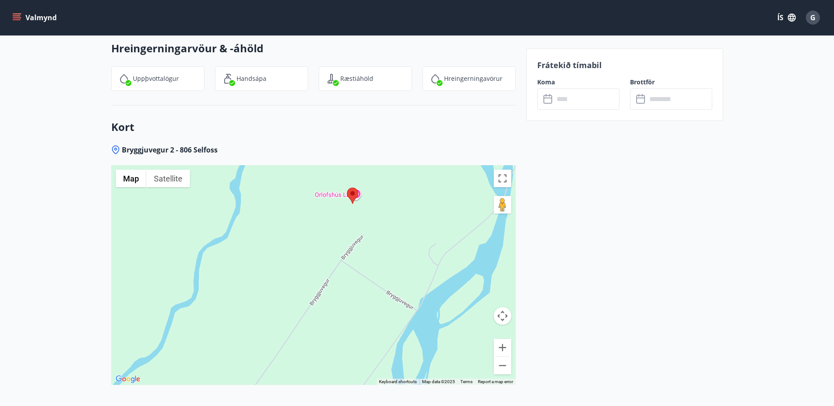
drag, startPoint x: 340, startPoint y: 321, endPoint x: 381, endPoint y: 245, distance: 86.8
click at [381, 245] on div at bounding box center [313, 275] width 405 height 220
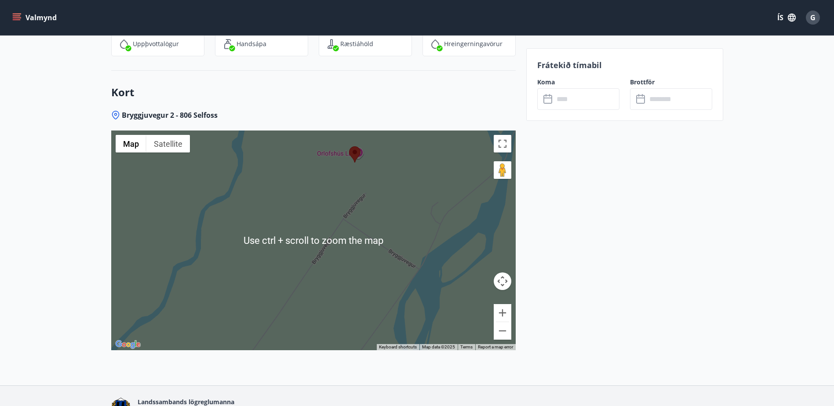
scroll to position [1237, 0]
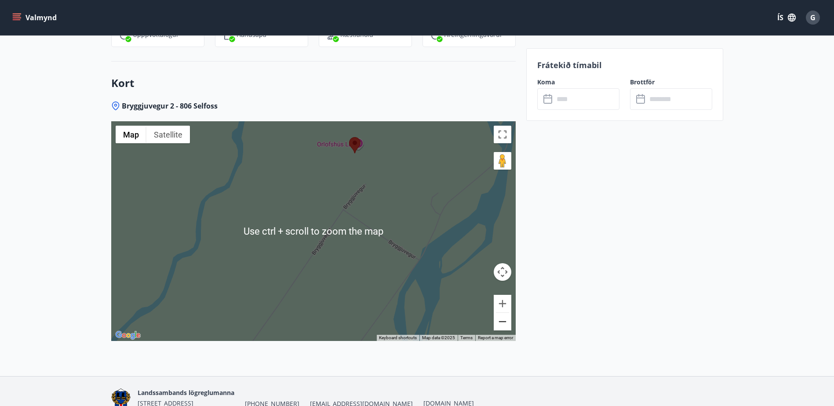
click at [504, 320] on button "Zoom out" at bounding box center [503, 322] width 18 height 18
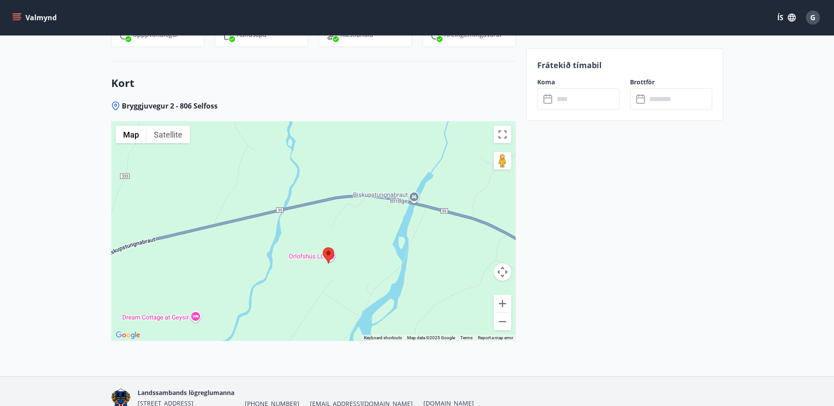
drag, startPoint x: 389, startPoint y: 204, endPoint x: 383, endPoint y: 280, distance: 76.3
click at [383, 280] on div at bounding box center [313, 231] width 405 height 220
